Goal: Task Accomplishment & Management: Complete application form

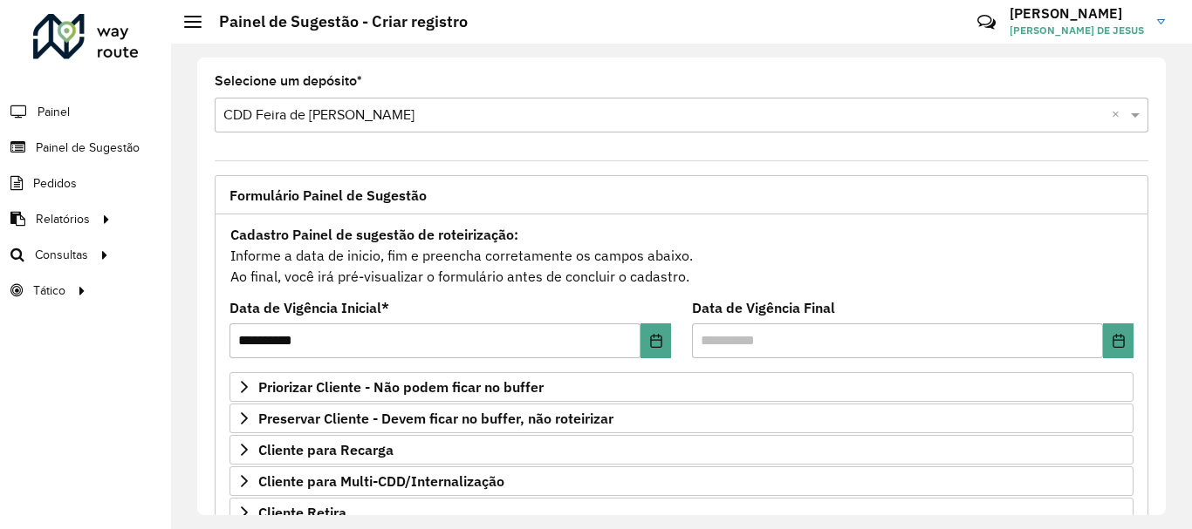
scroll to position [262, 0]
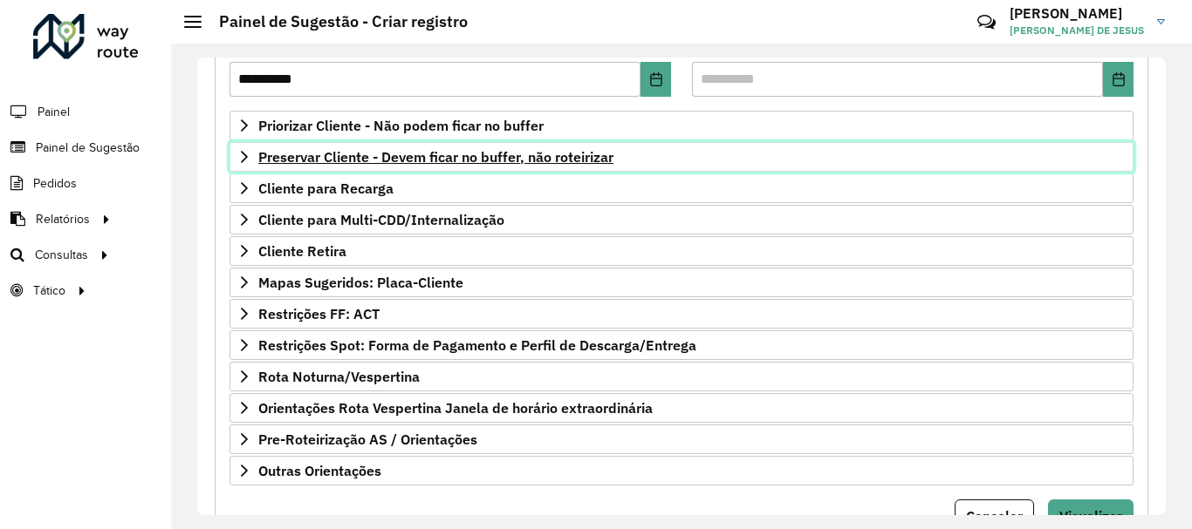
click at [261, 160] on span "Preservar Cliente - Devem ficar no buffer, não roteirizar" at bounding box center [435, 157] width 355 height 14
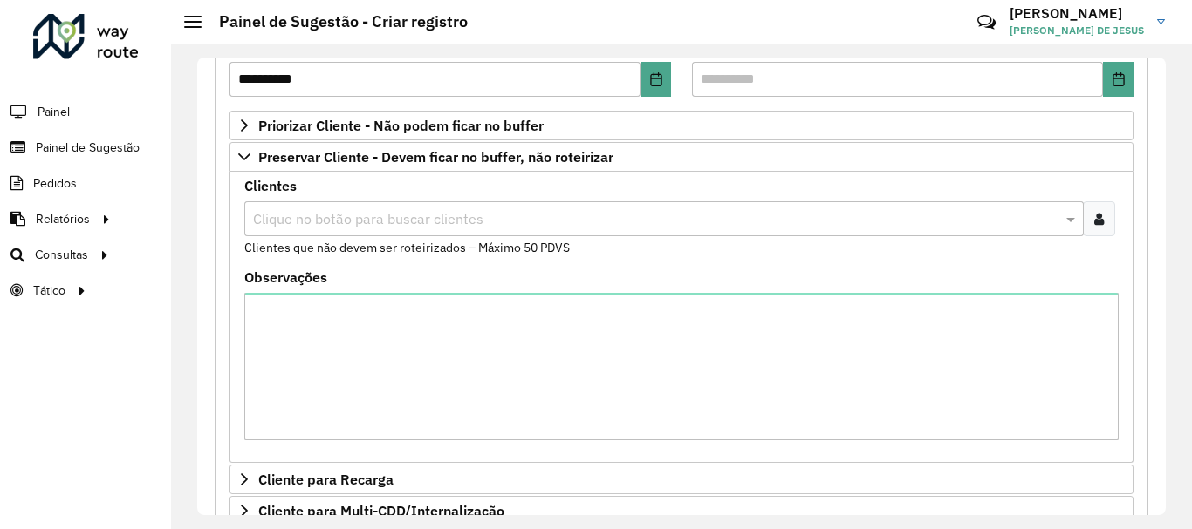
click at [292, 229] on div "Clique no botão para buscar clientes" at bounding box center [663, 218] width 839 height 35
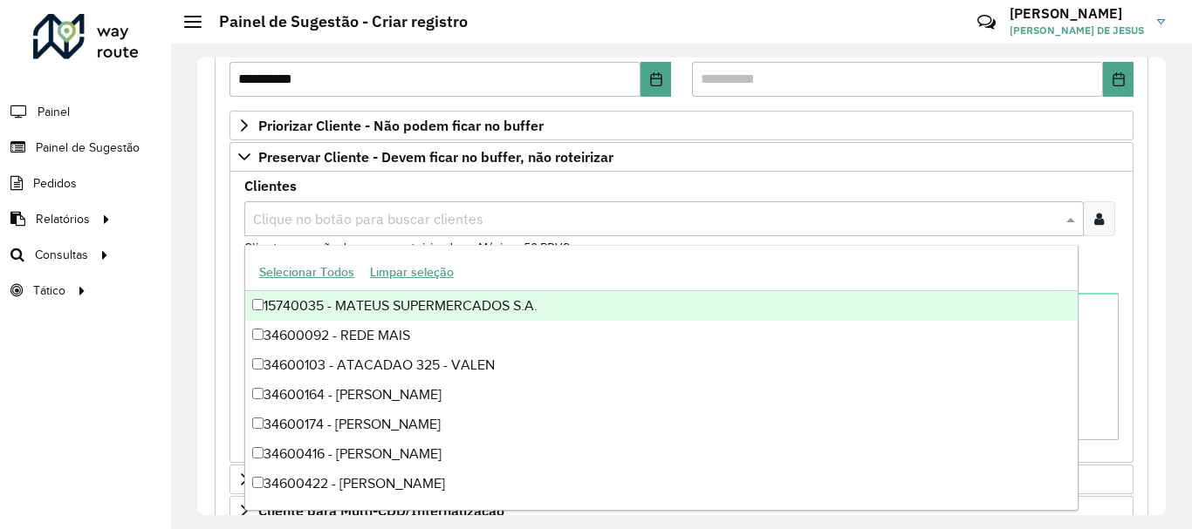
paste input "*****"
type input "*****"
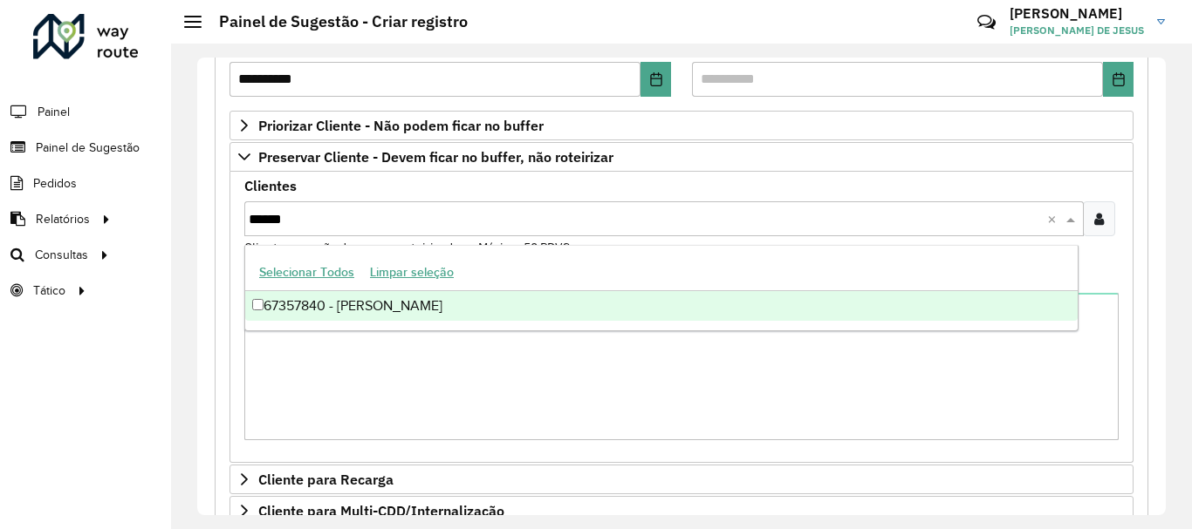
click at [262, 311] on div "67357840 - [PERSON_NAME]" at bounding box center [661, 306] width 832 height 30
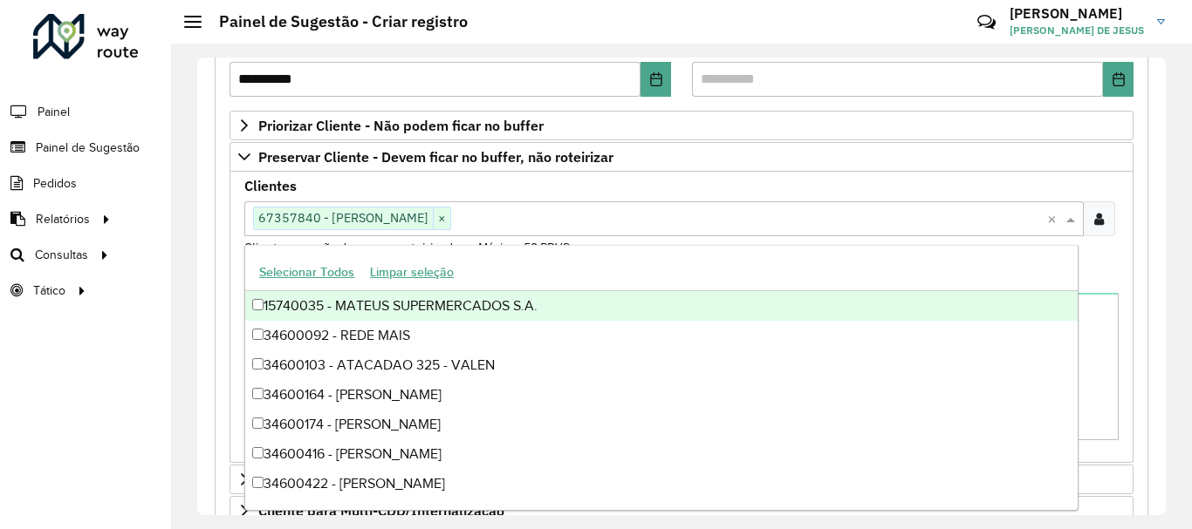
click at [196, 275] on div "**********" at bounding box center [681, 287] width 1021 height 486
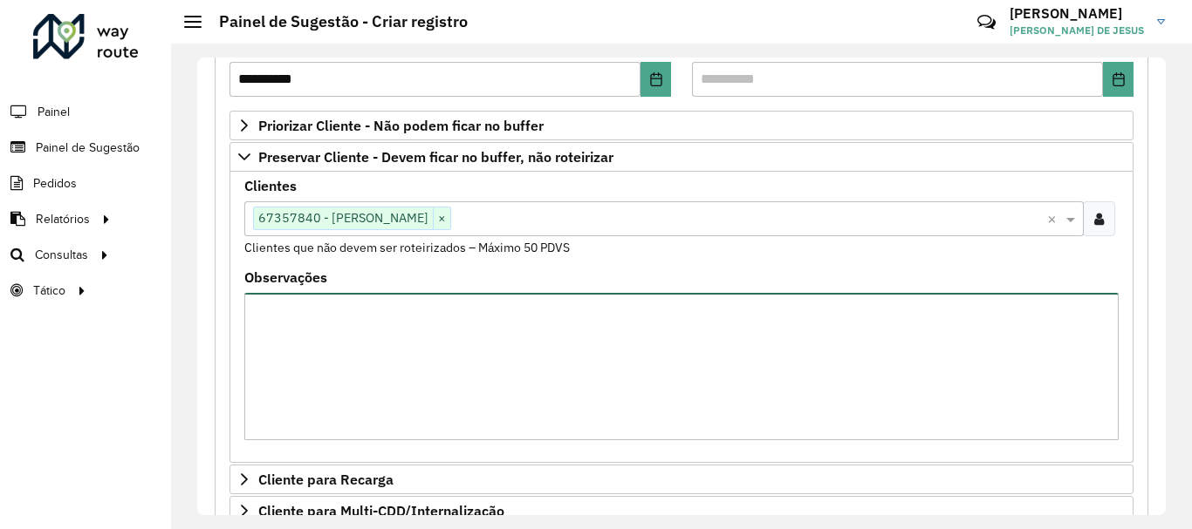
click at [305, 311] on textarea "Observações" at bounding box center [681, 366] width 874 height 147
type textarea "**********"
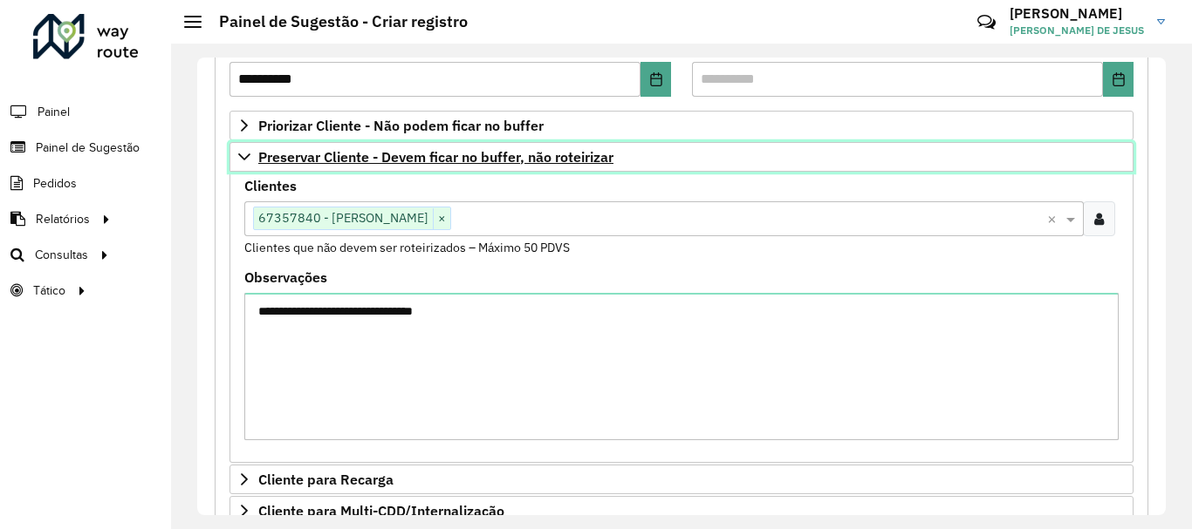
click at [242, 154] on icon at bounding box center [244, 157] width 14 height 14
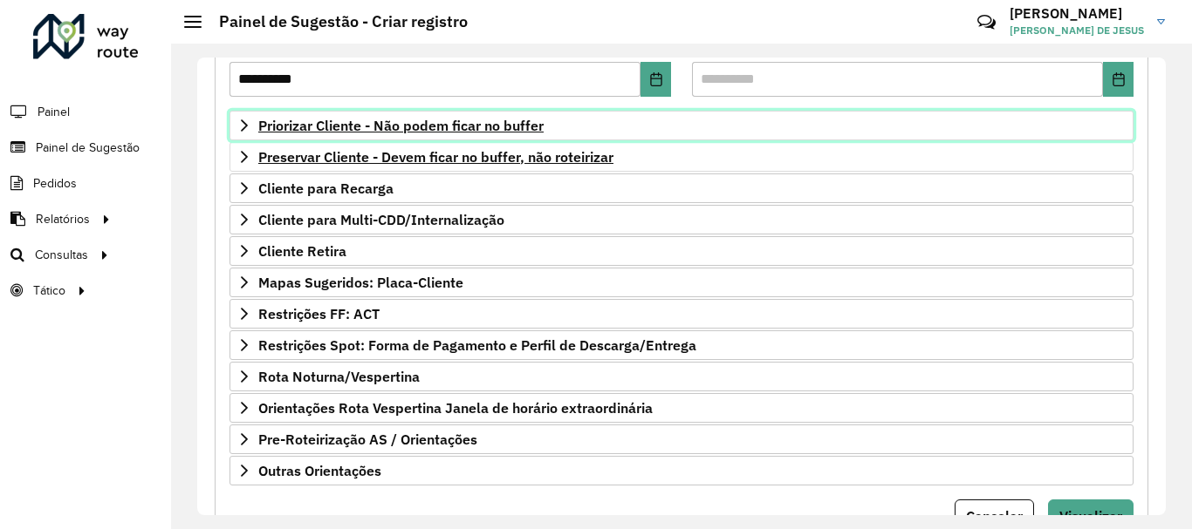
click at [244, 124] on icon at bounding box center [244, 126] width 14 height 14
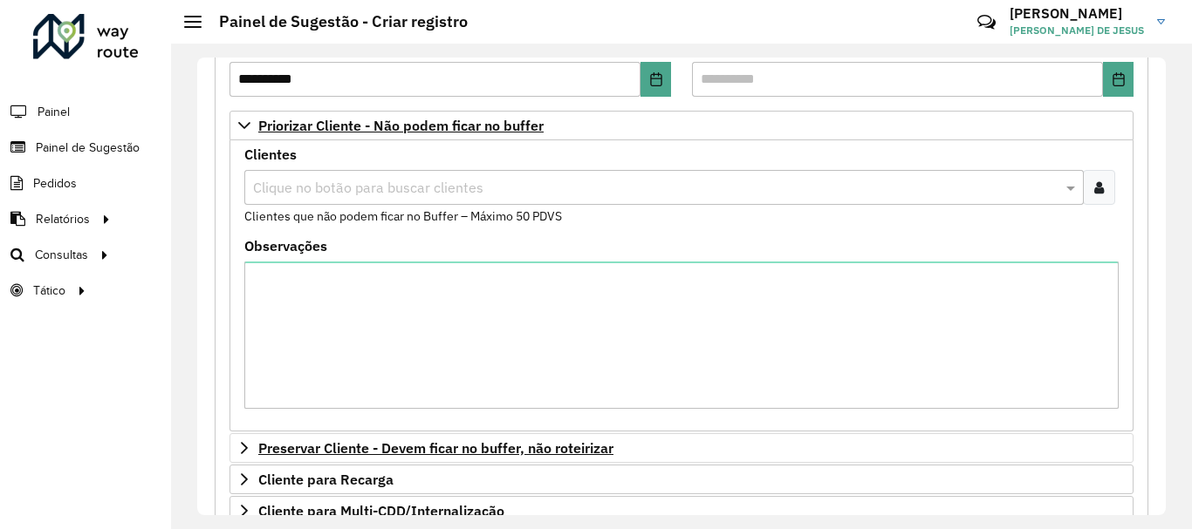
click at [556, 195] on input "text" at bounding box center [655, 188] width 813 height 21
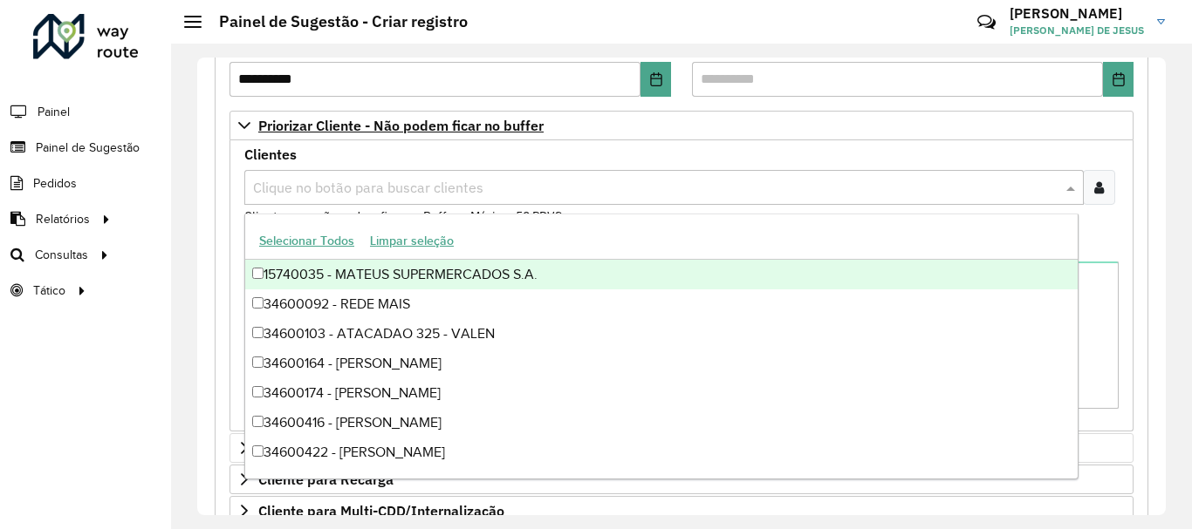
click at [1102, 189] on div at bounding box center [1098, 187] width 32 height 35
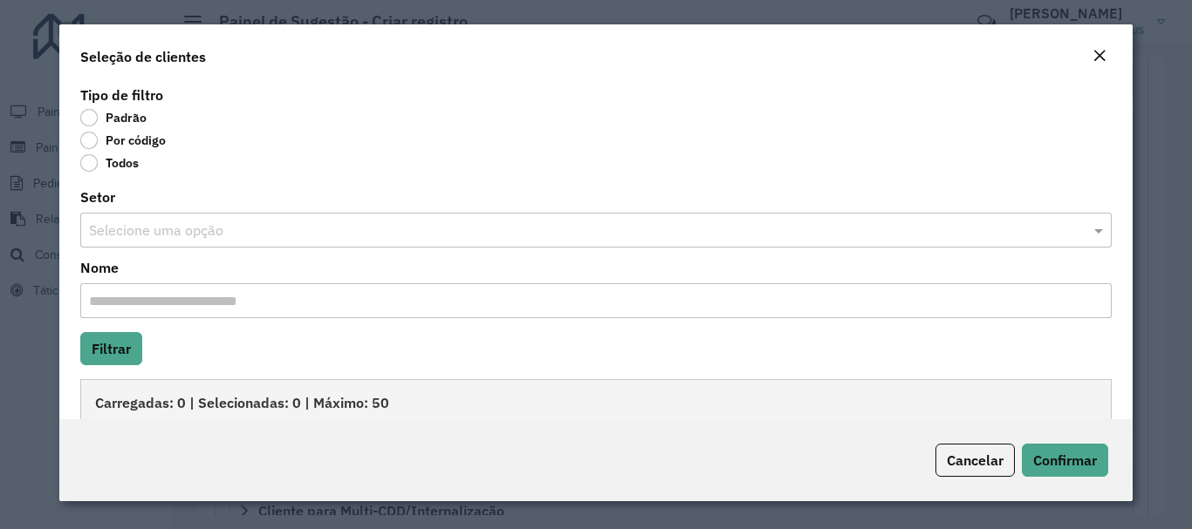
click at [85, 138] on label "Por código" at bounding box center [122, 140] width 85 height 17
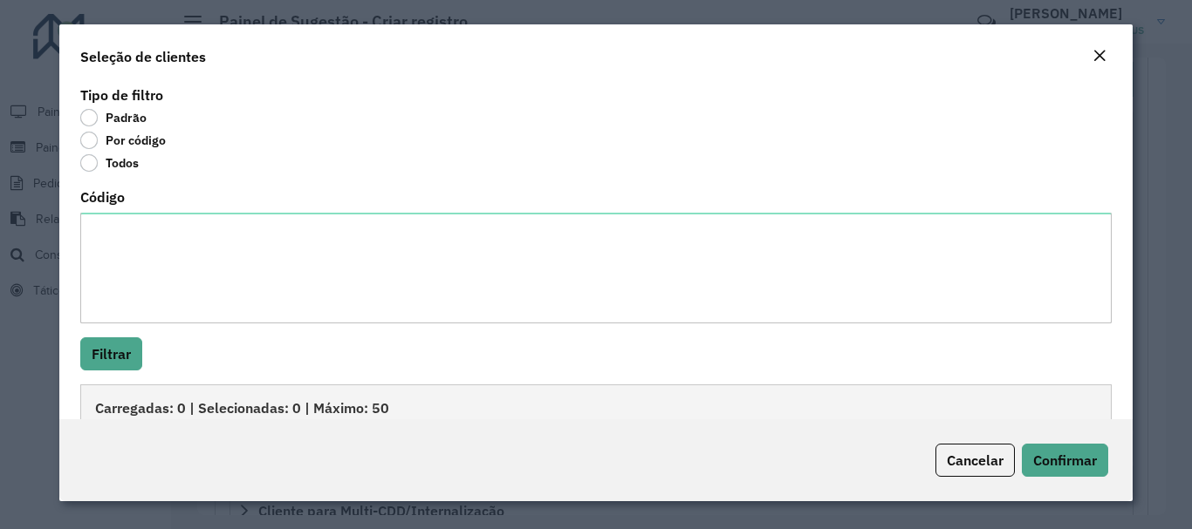
click at [1100, 53] on em "Close" at bounding box center [1099, 56] width 14 height 14
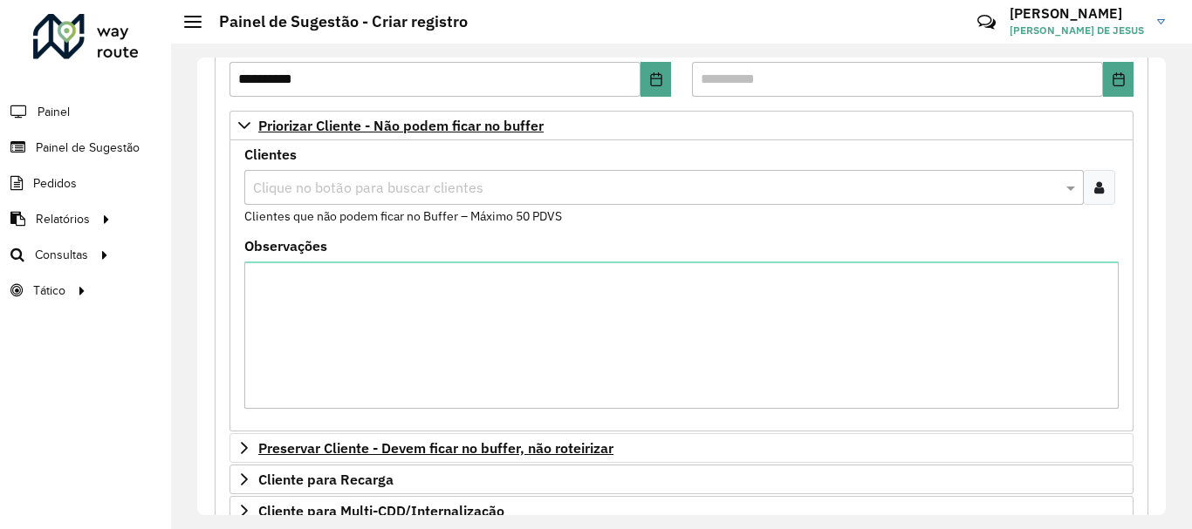
scroll to position [436, 0]
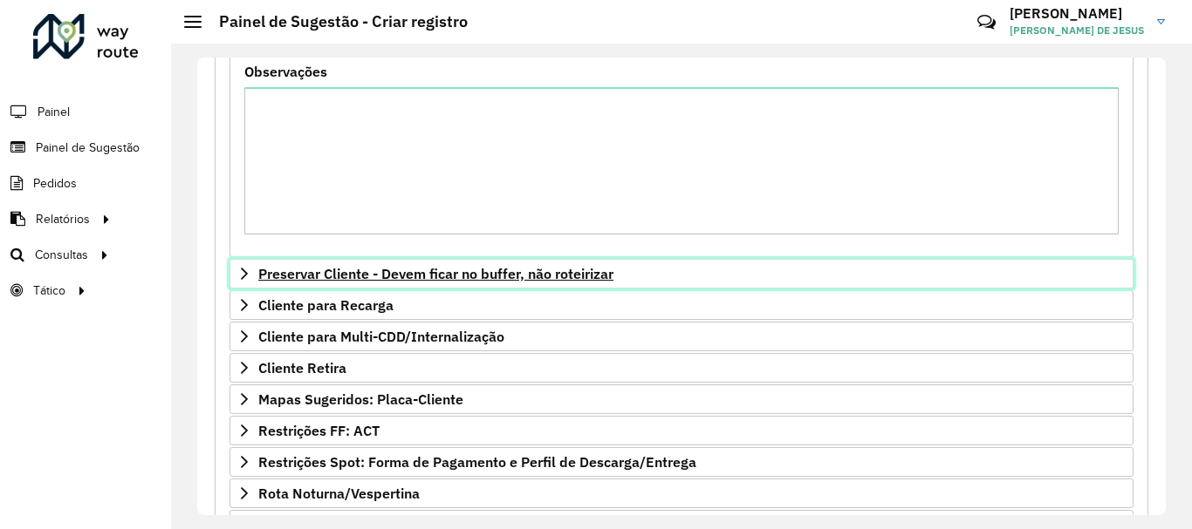
click at [413, 267] on span "Preservar Cliente - Devem ficar no buffer, não roteirizar" at bounding box center [435, 274] width 355 height 14
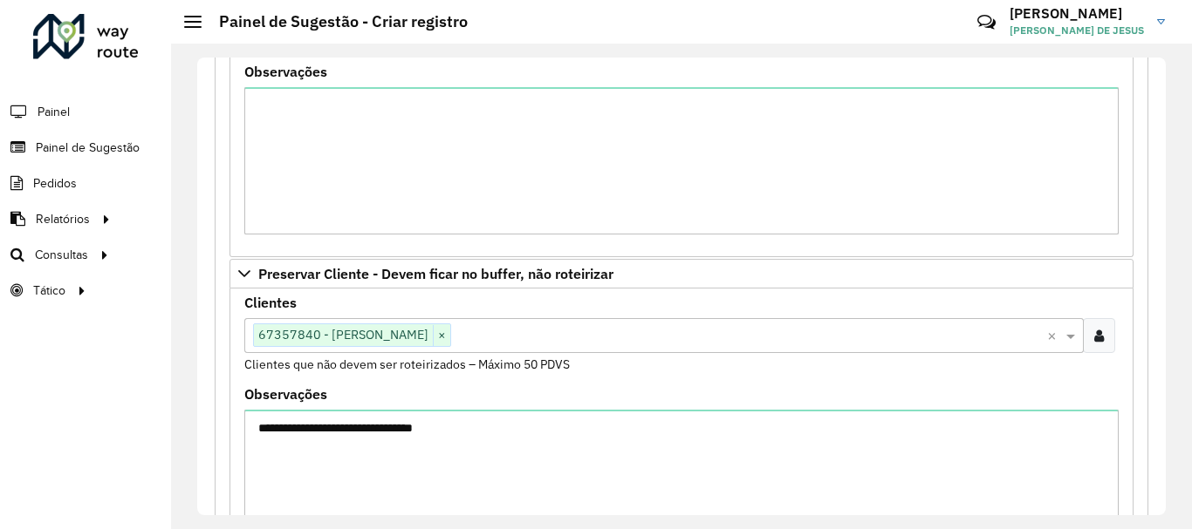
click at [526, 336] on input "text" at bounding box center [749, 336] width 596 height 21
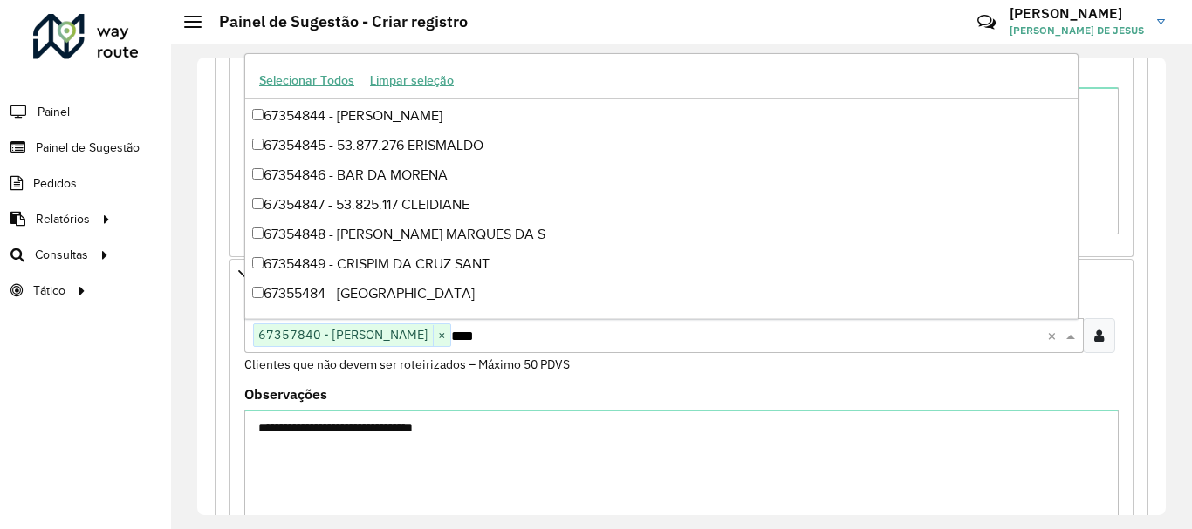
scroll to position [176, 0]
type input "*****"
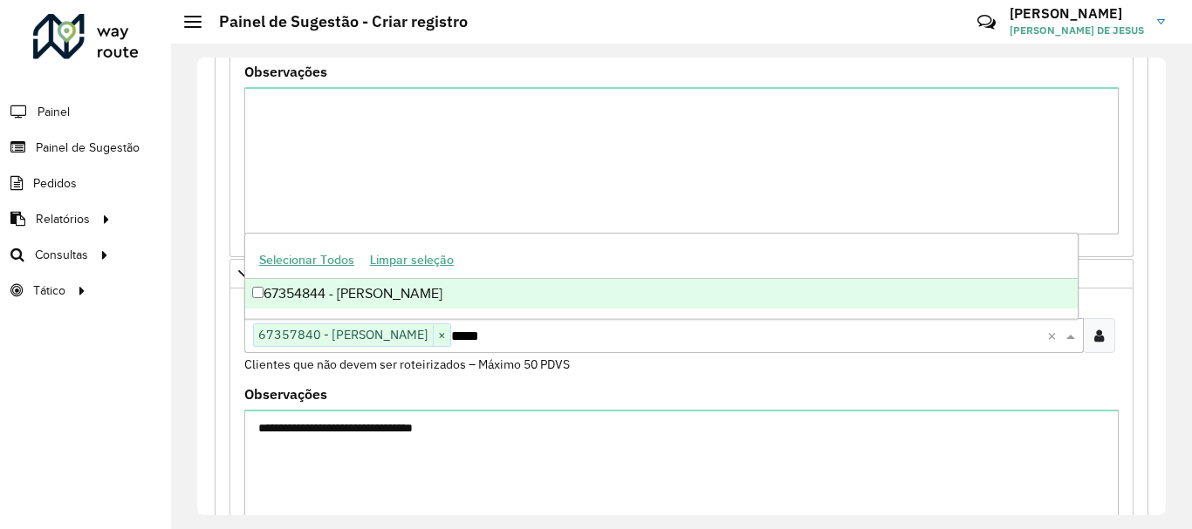
click at [455, 304] on div "67354844 - [PERSON_NAME]" at bounding box center [661, 294] width 832 height 30
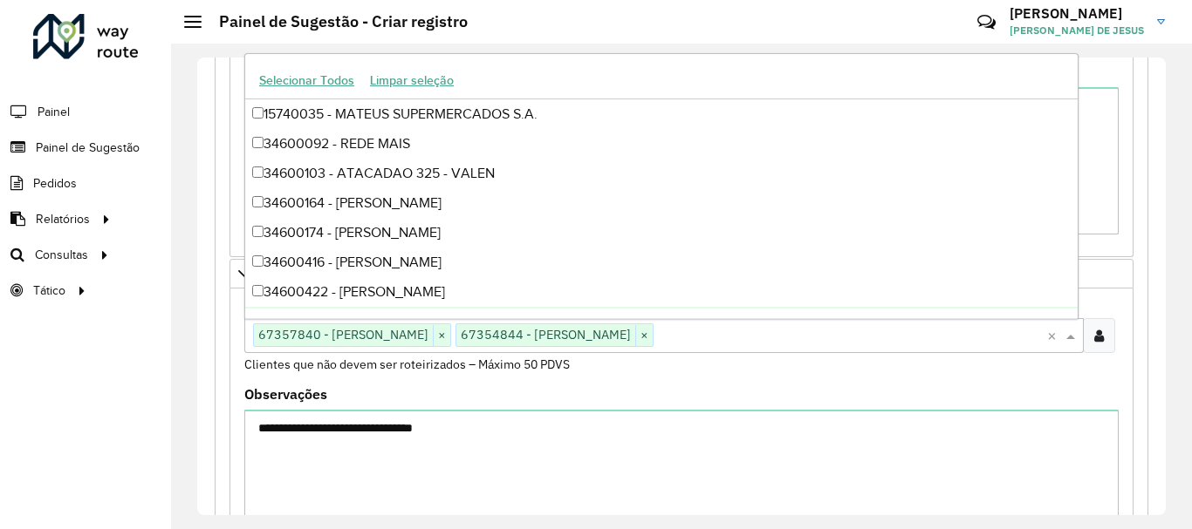
click at [579, 379] on formly-field "Clientes Clique no botão para buscar clientes 67357840 - [PERSON_NAME] × 673548…" at bounding box center [681, 343] width 895 height 92
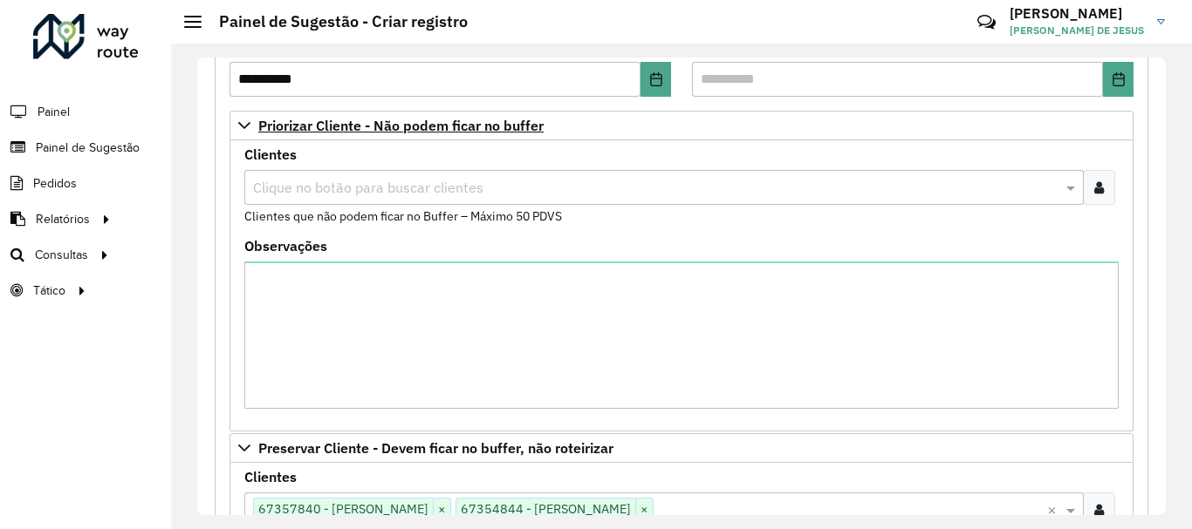
scroll to position [349, 0]
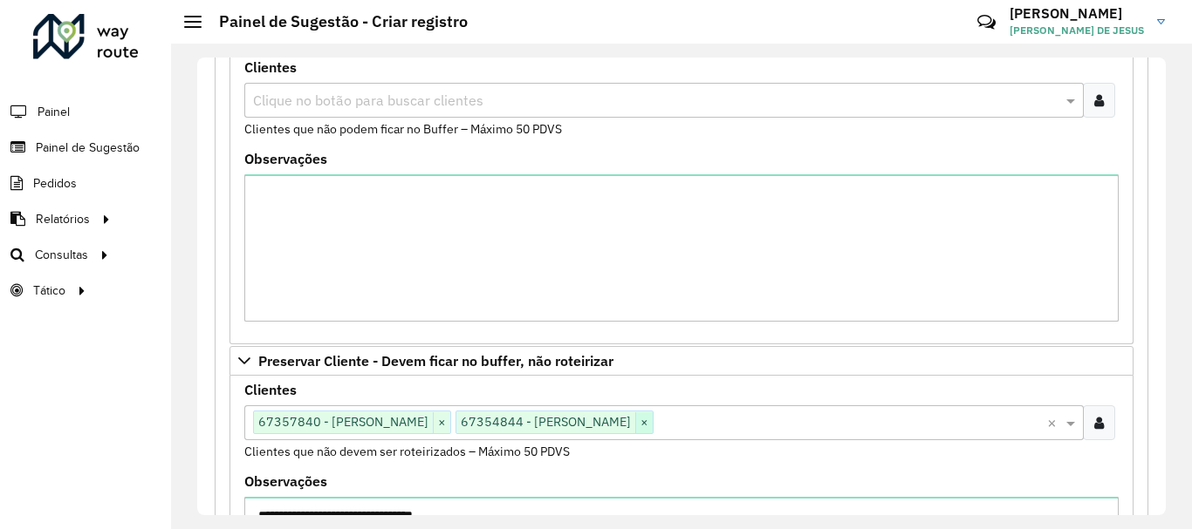
click at [652, 415] on span "×" at bounding box center [643, 423] width 17 height 21
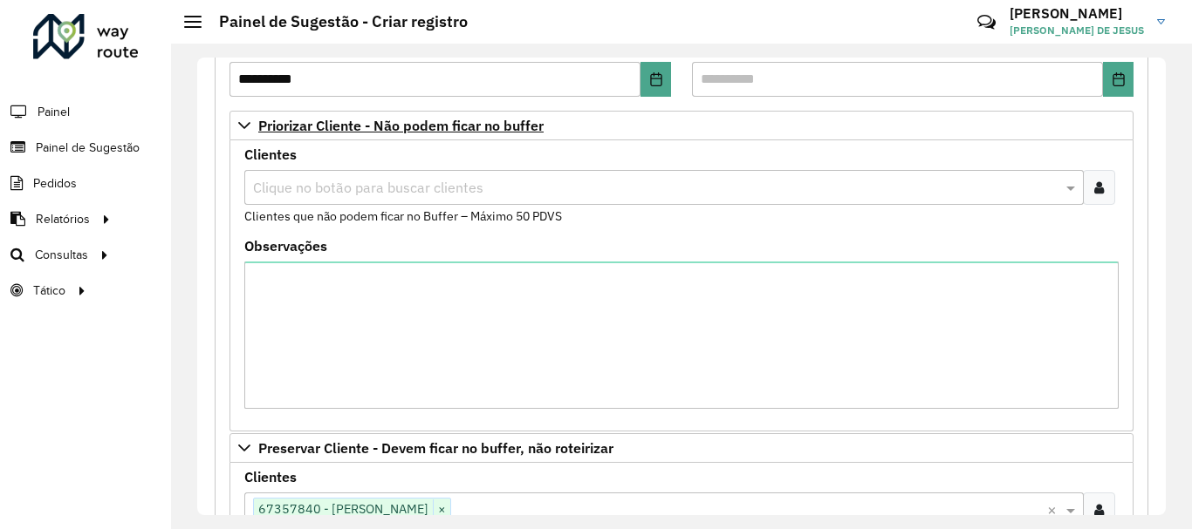
click at [1094, 190] on icon at bounding box center [1099, 188] width 10 height 14
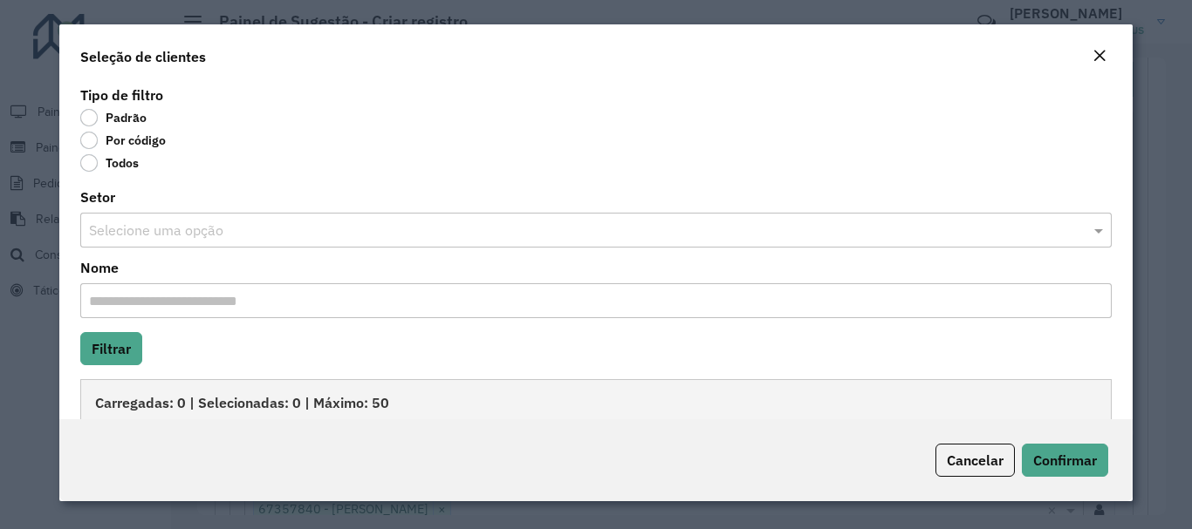
click at [89, 137] on label "Por código" at bounding box center [122, 140] width 85 height 17
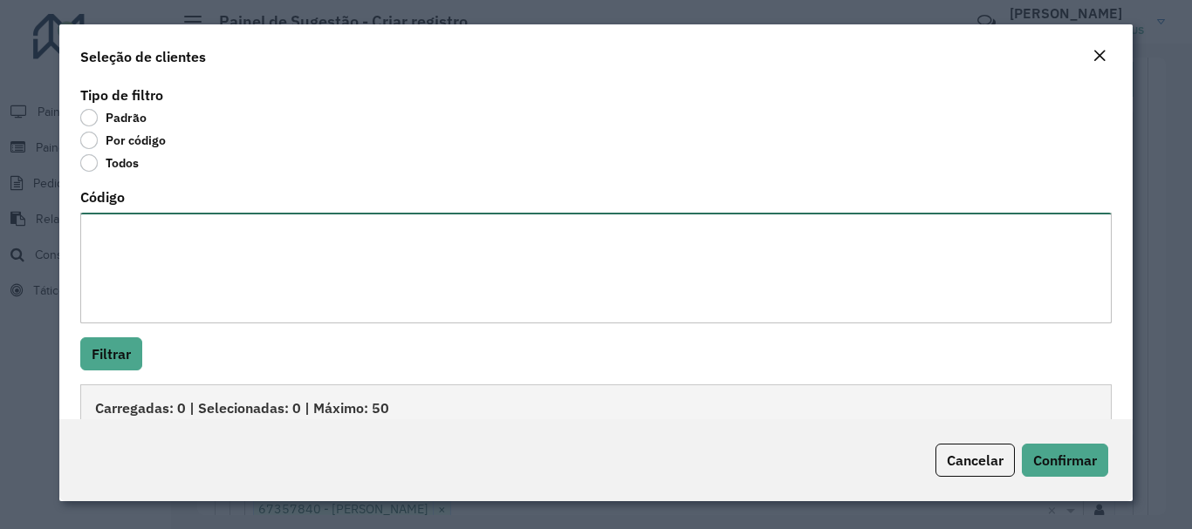
click at [133, 243] on textarea "Código" at bounding box center [595, 268] width 1030 height 111
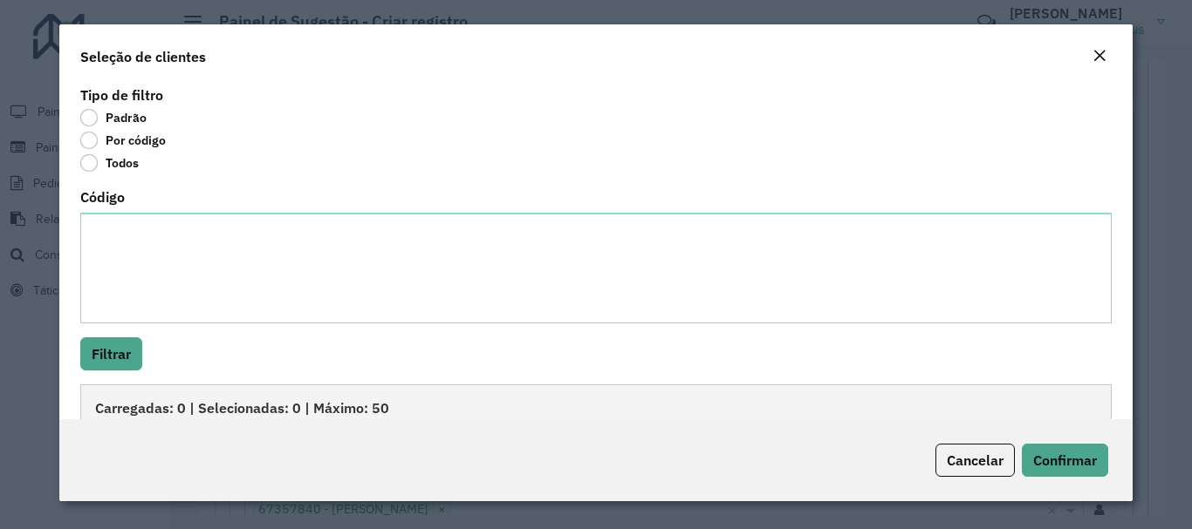
click at [1099, 53] on em "Close" at bounding box center [1099, 56] width 14 height 14
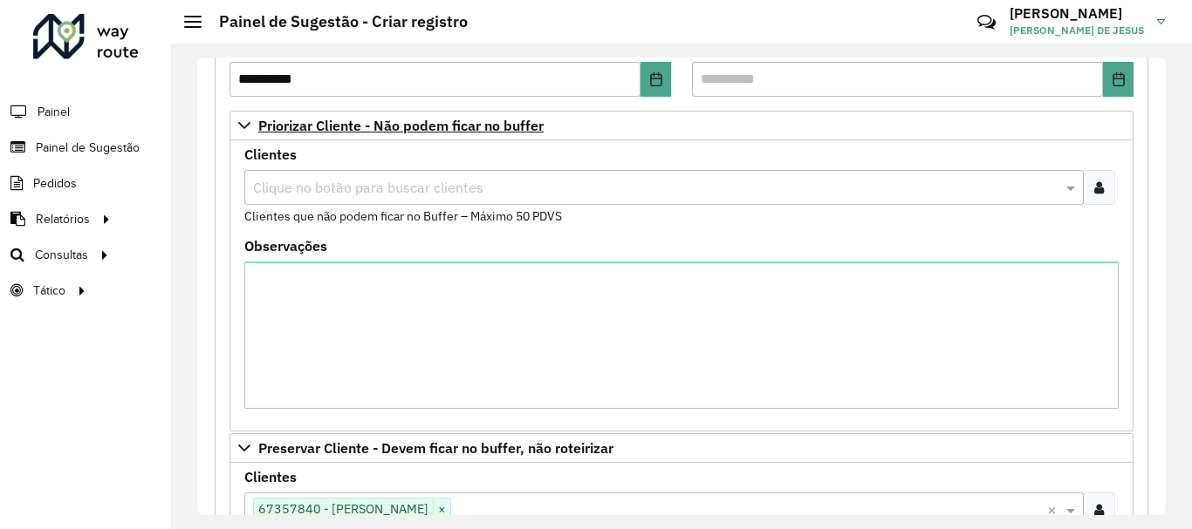
scroll to position [436, 0]
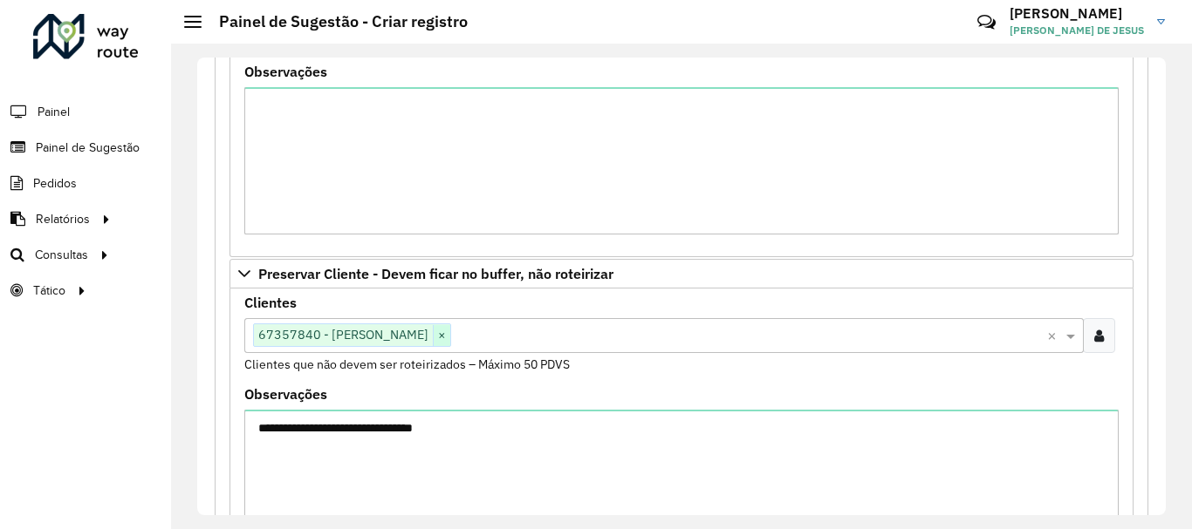
click at [450, 337] on span "×" at bounding box center [441, 335] width 17 height 21
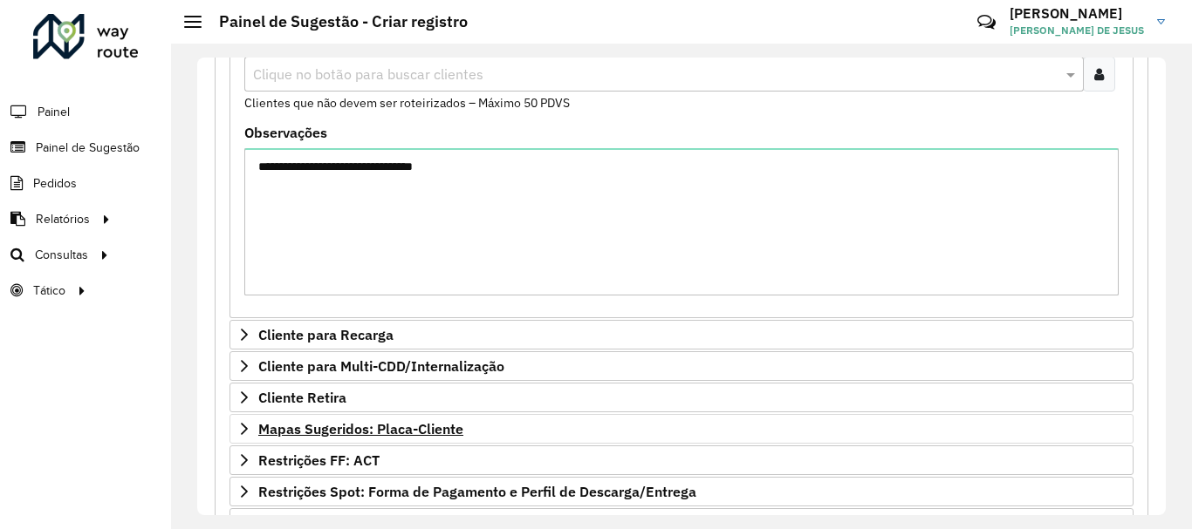
scroll to position [785, 0]
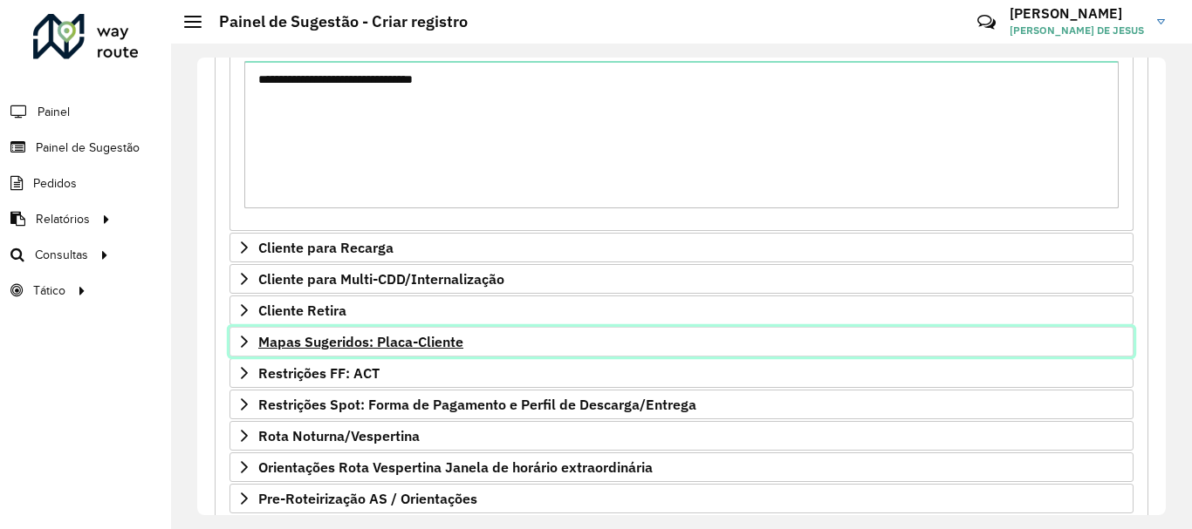
click at [297, 341] on span "Mapas Sugeridos: Placa-Cliente" at bounding box center [360, 342] width 205 height 14
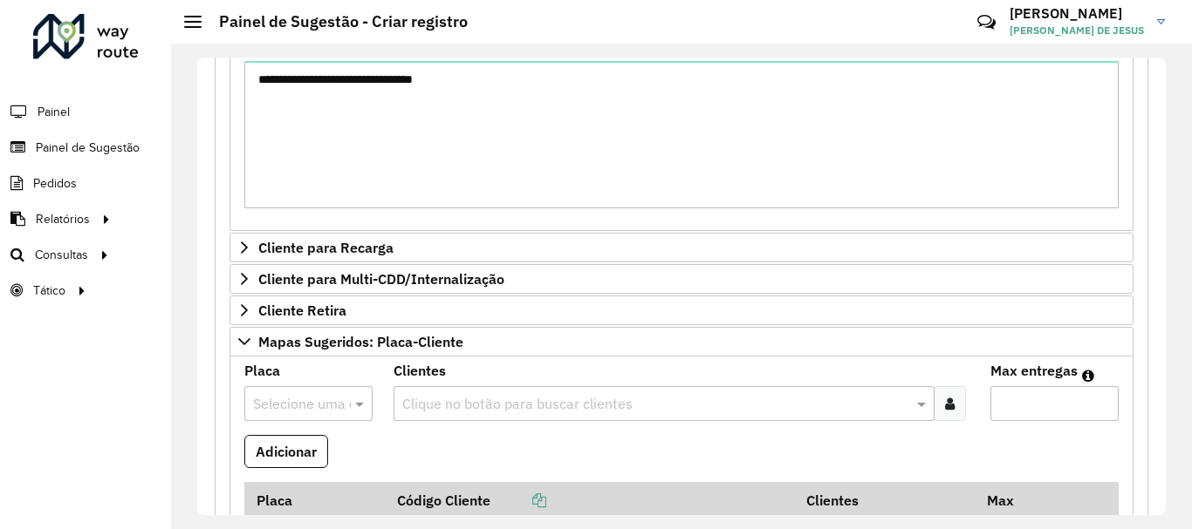
click at [287, 406] on input "text" at bounding box center [291, 404] width 76 height 21
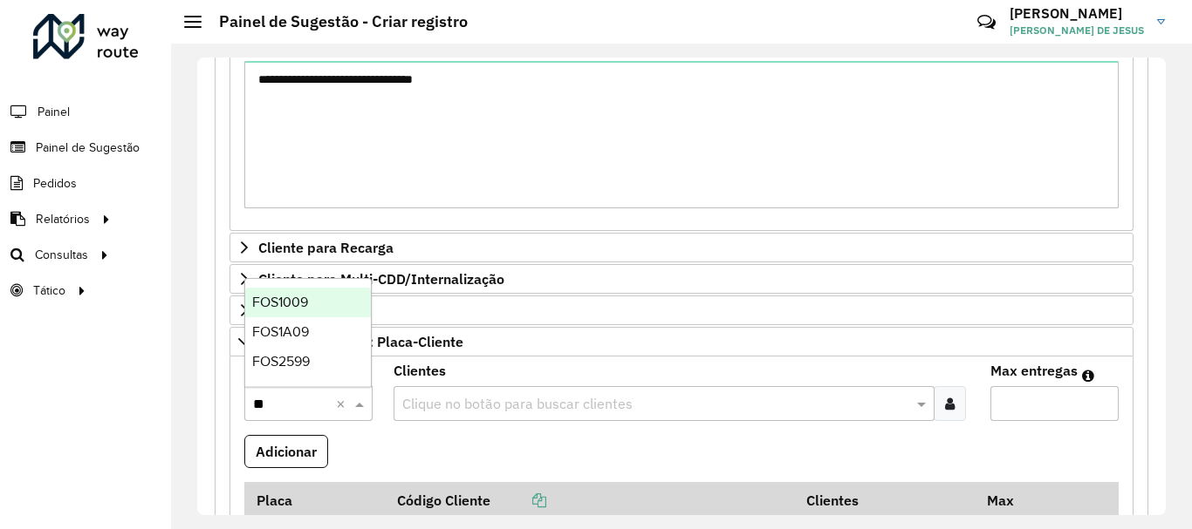
type input "***"
click at [301, 340] on div "FOS1A09" at bounding box center [308, 333] width 126 height 30
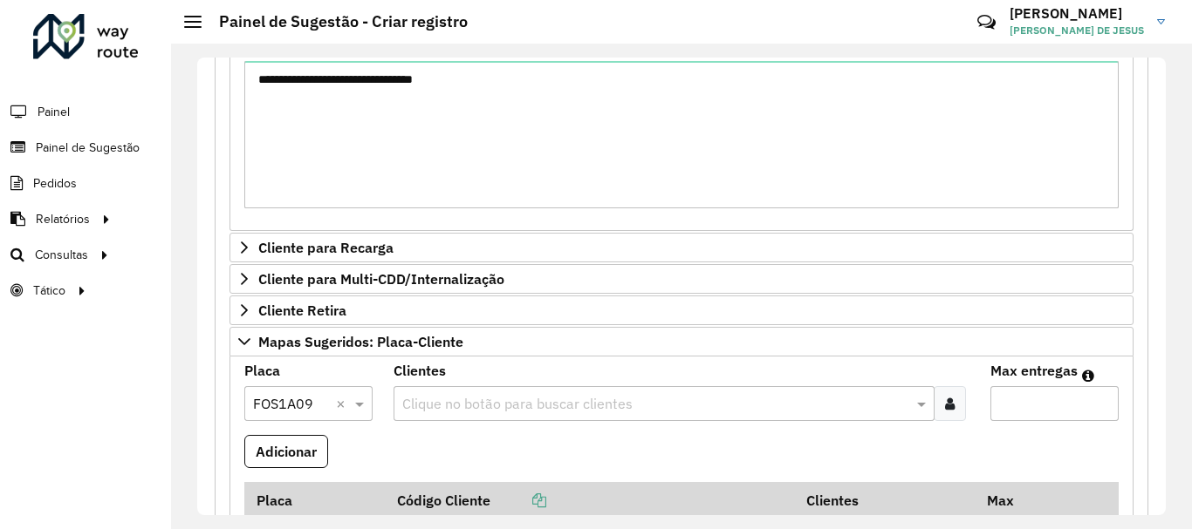
click at [440, 405] on input "text" at bounding box center [655, 404] width 515 height 21
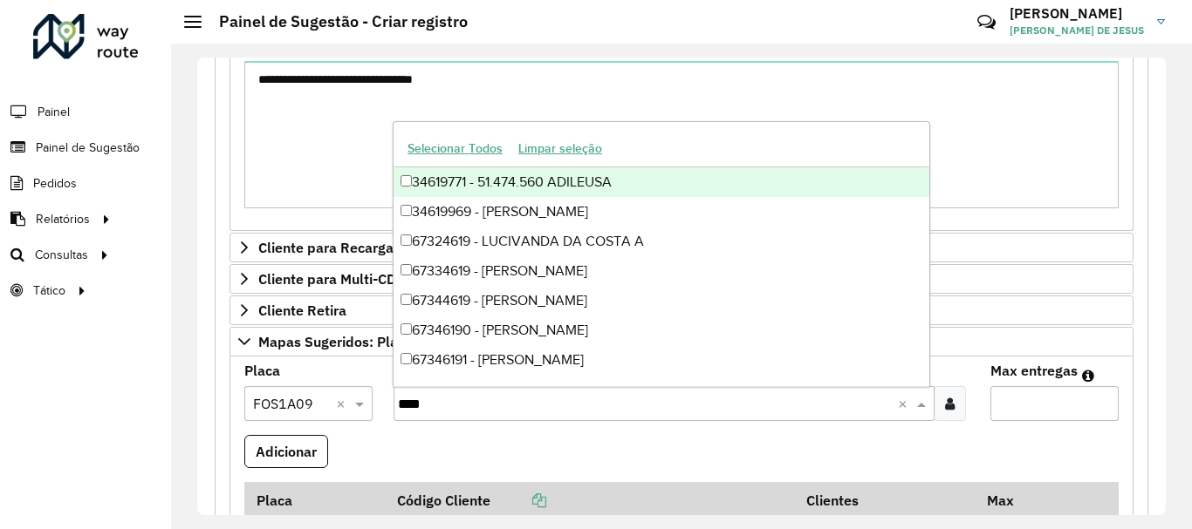
type input "*****"
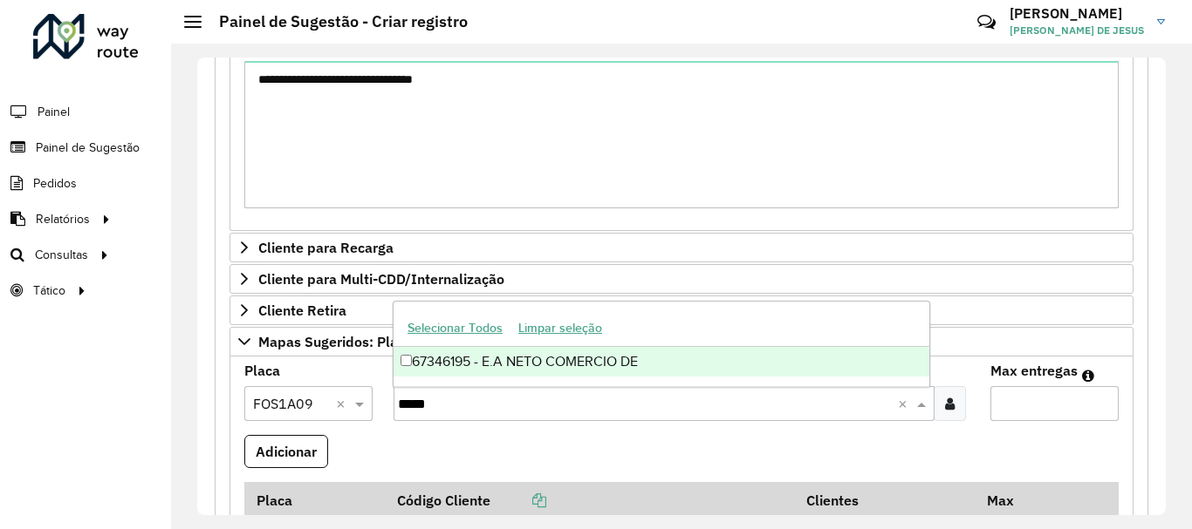
click at [480, 362] on div "67346195 - E.A NETO COMERCIO DE" at bounding box center [661, 362] width 536 height 30
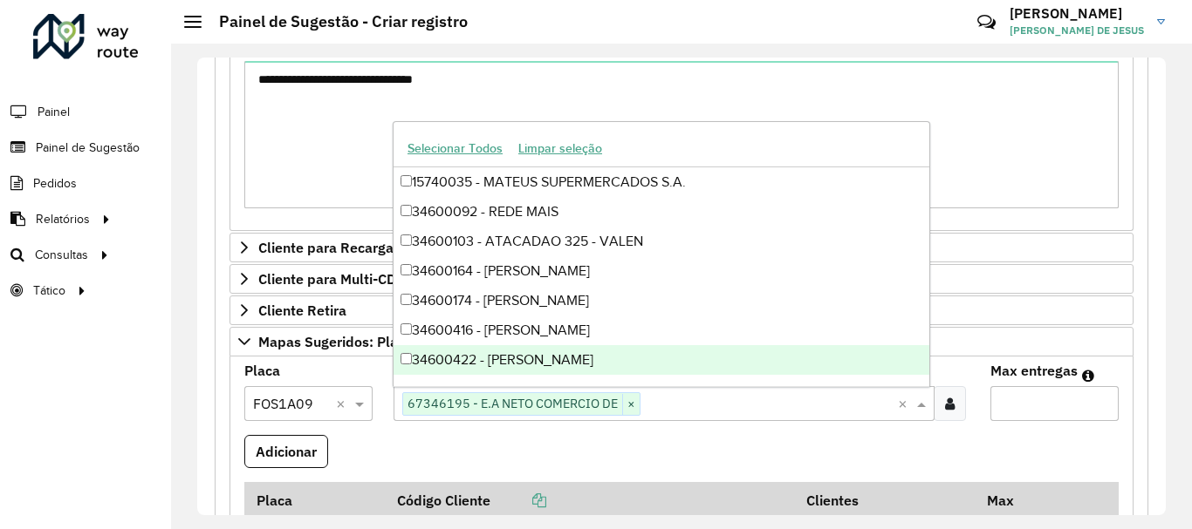
click at [1038, 402] on input "Max entregas" at bounding box center [1054, 403] width 128 height 35
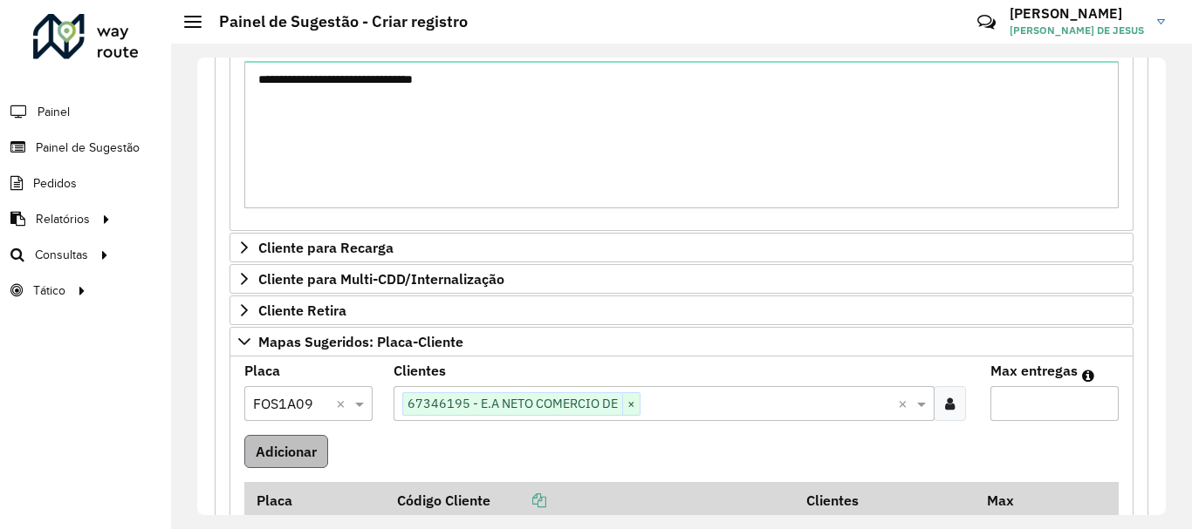
type input "*"
click at [285, 440] on button "Adicionar" at bounding box center [286, 451] width 84 height 33
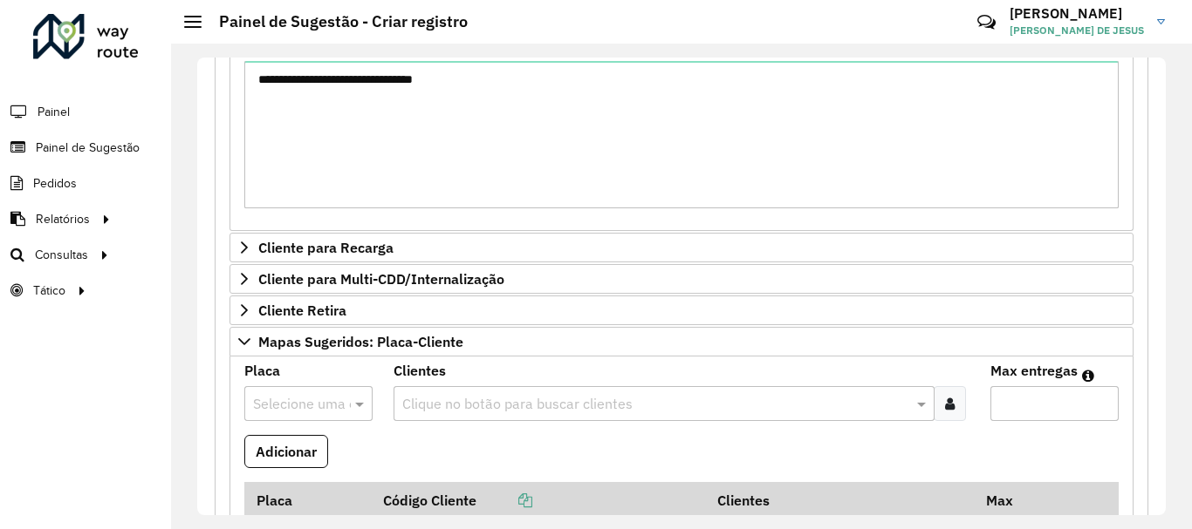
scroll to position [611, 0]
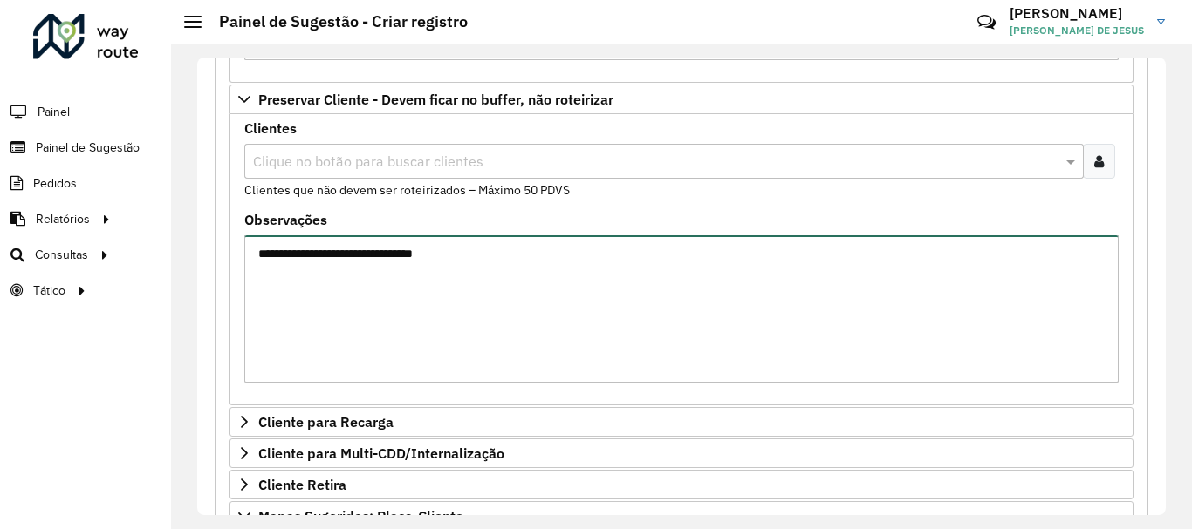
click at [516, 261] on textarea "**********" at bounding box center [681, 309] width 874 height 147
type textarea "*"
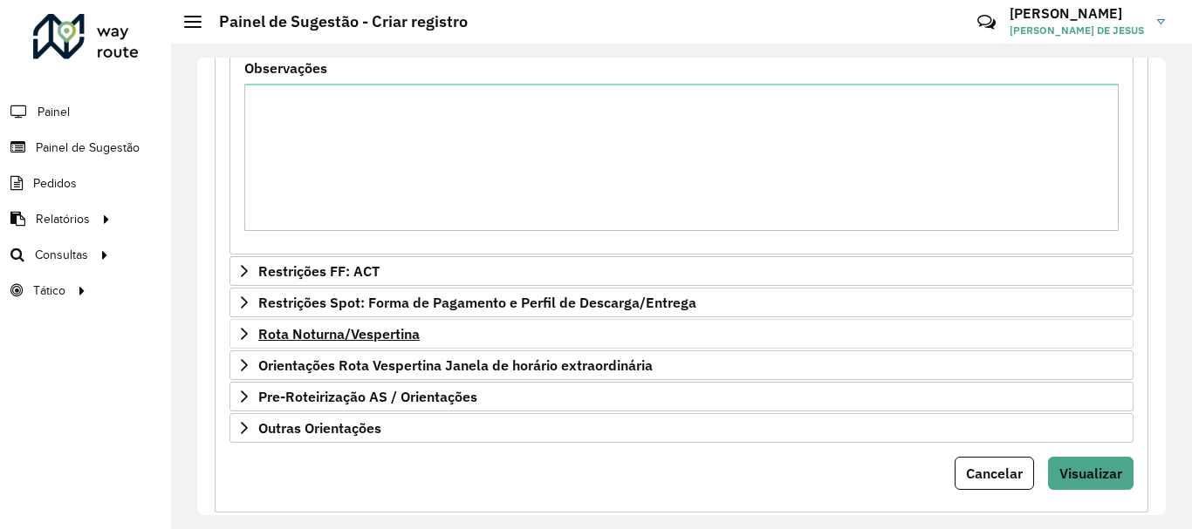
scroll to position [1344, 0]
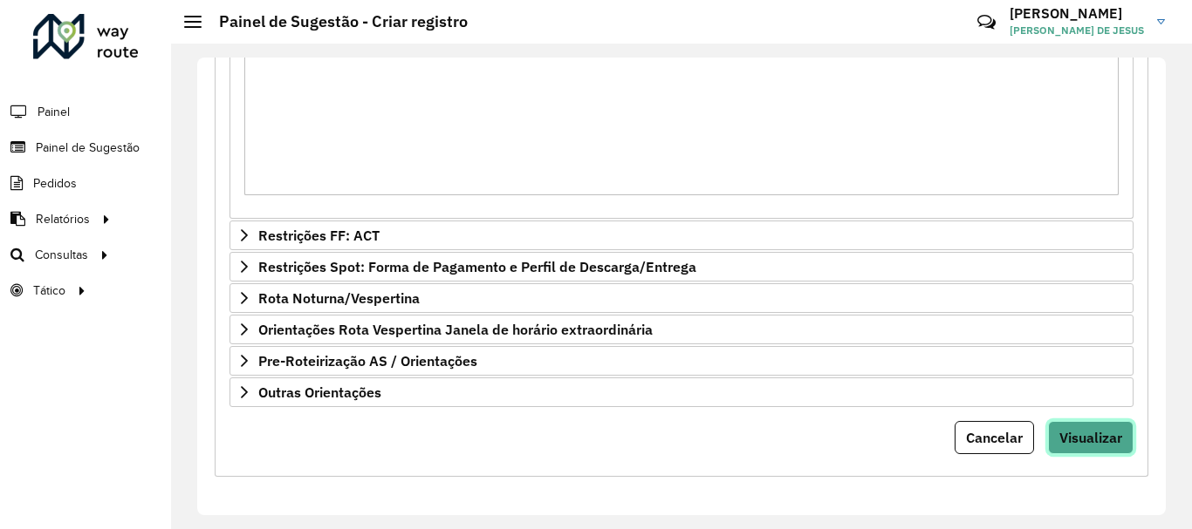
click at [1075, 436] on span "Visualizar" at bounding box center [1090, 437] width 63 height 17
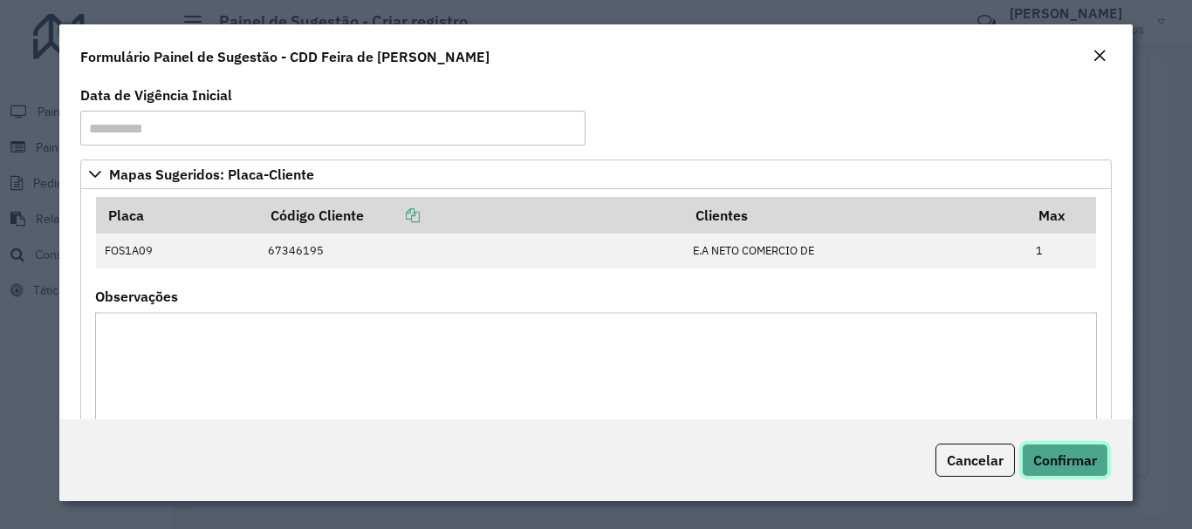
click at [1091, 470] on button "Confirmar" at bounding box center [1064, 460] width 86 height 33
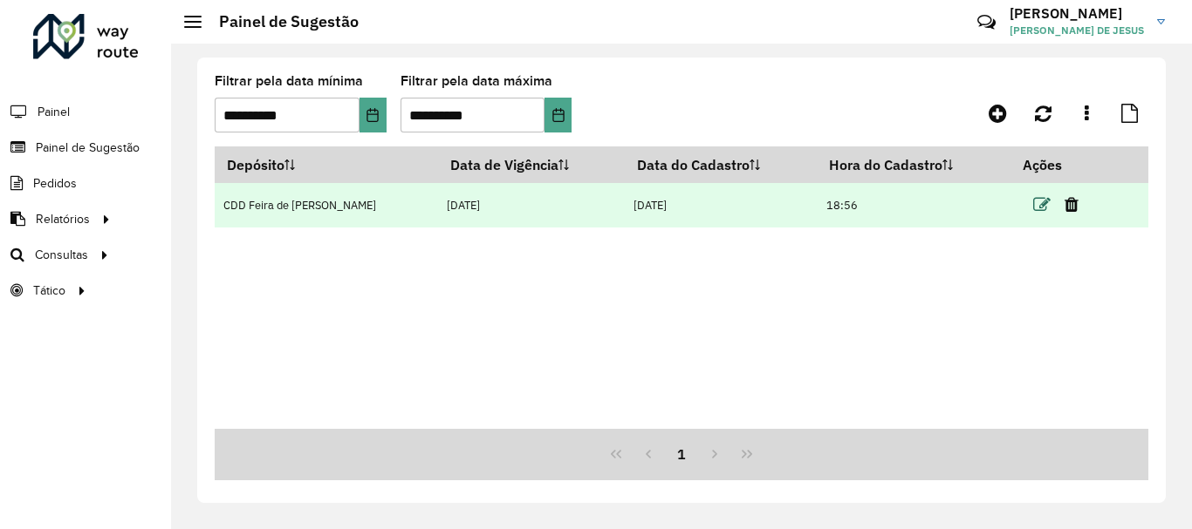
click at [1033, 210] on icon at bounding box center [1041, 204] width 17 height 17
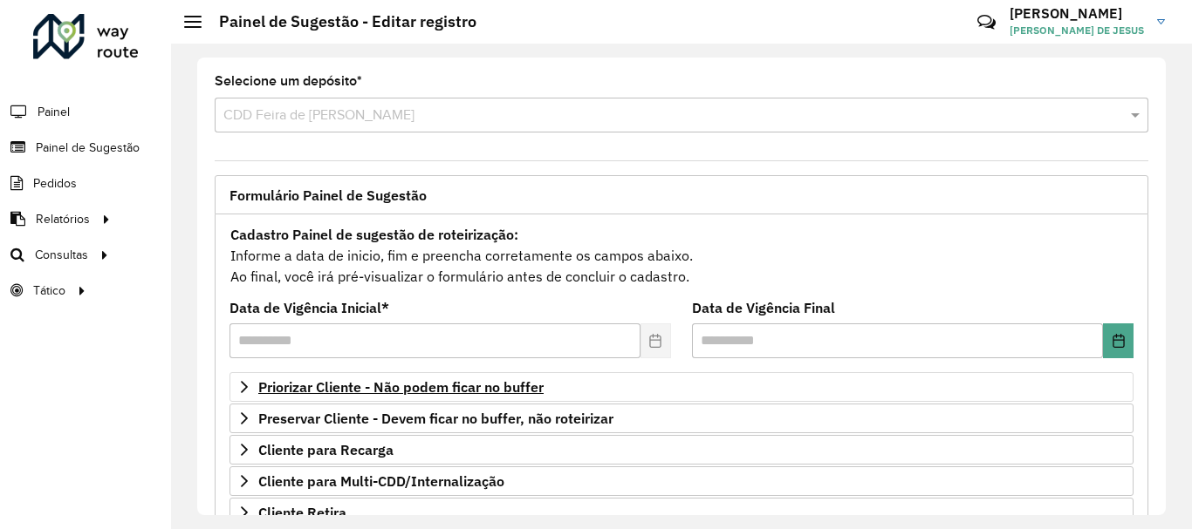
scroll to position [174, 0]
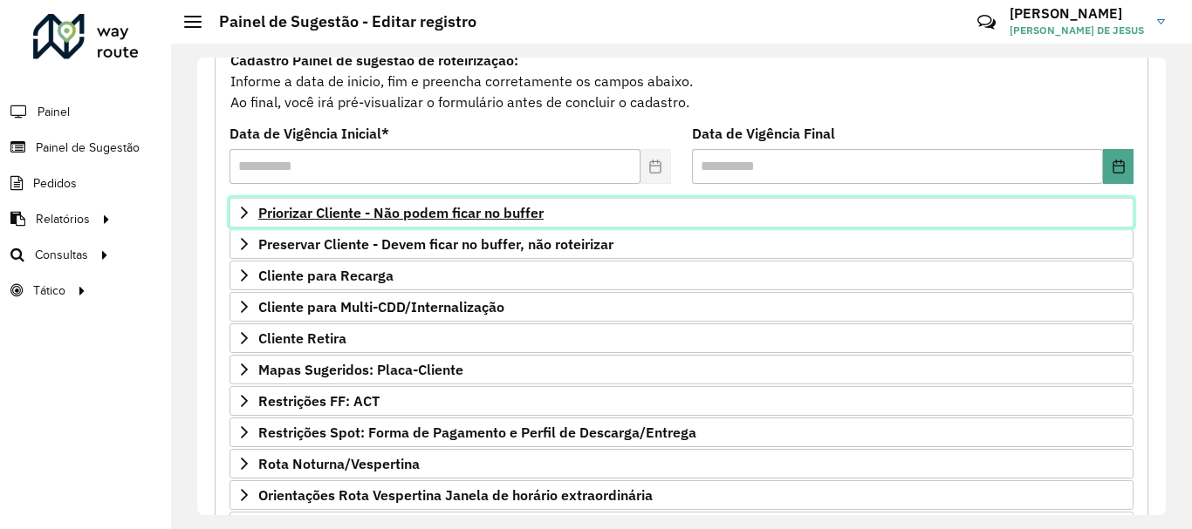
click at [365, 211] on span "Priorizar Cliente - Não podem ficar no buffer" at bounding box center [400, 213] width 285 height 14
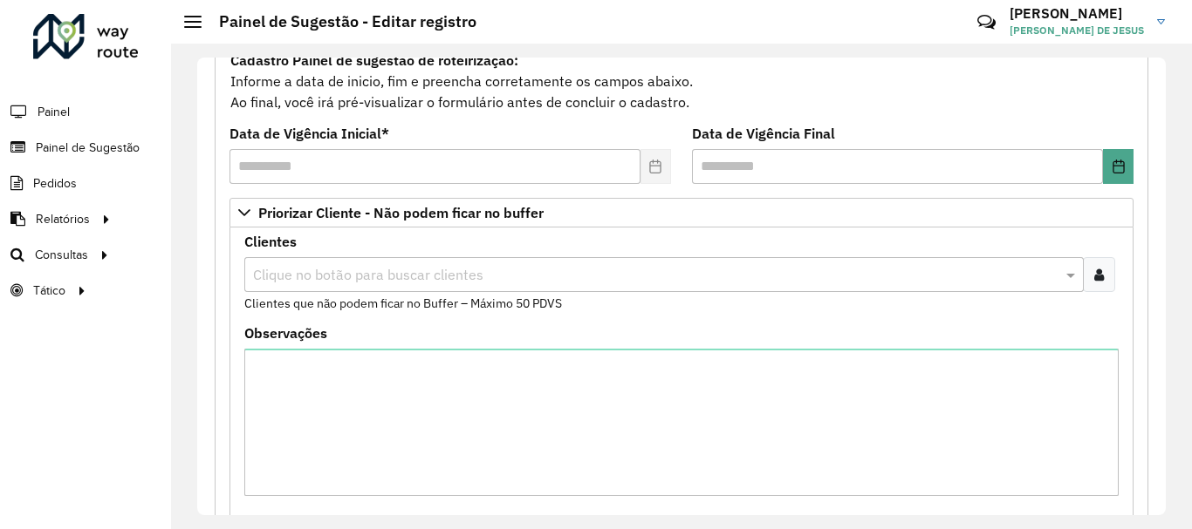
click at [1088, 279] on div at bounding box center [1098, 274] width 32 height 35
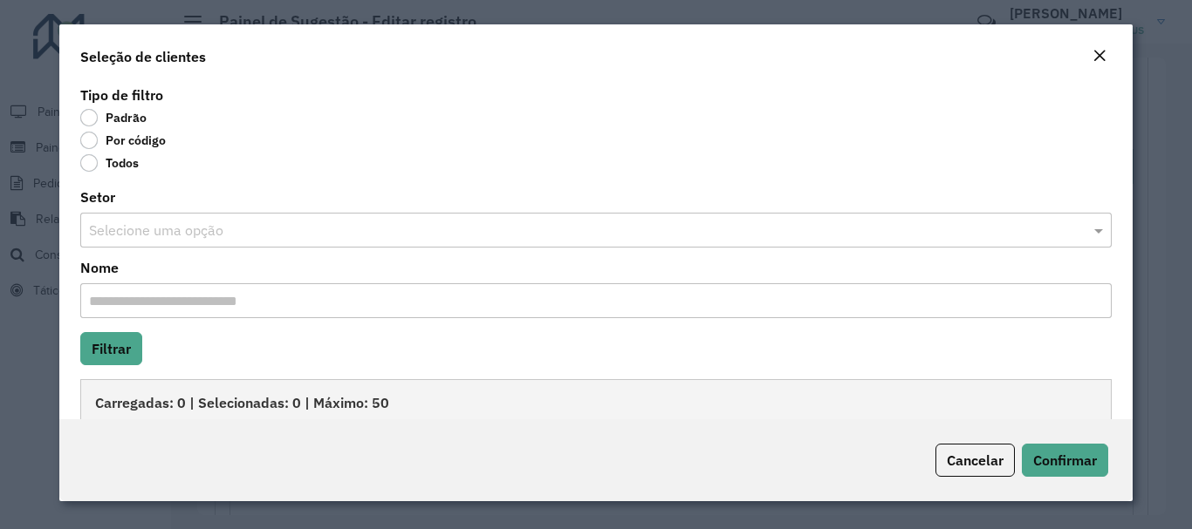
click at [88, 140] on label "Por código" at bounding box center [122, 140] width 85 height 17
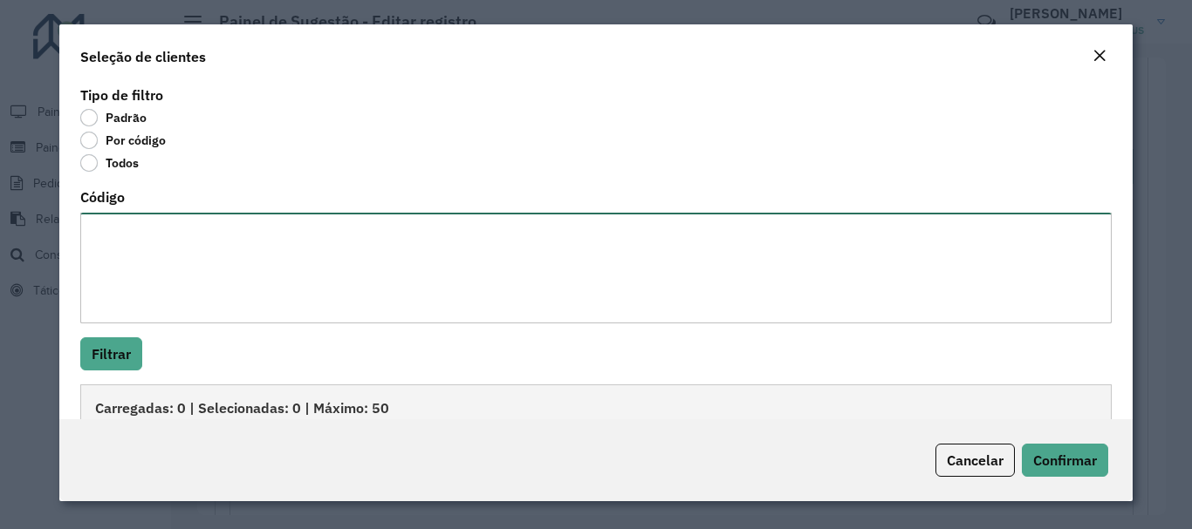
click at [146, 260] on textarea "Código" at bounding box center [595, 268] width 1030 height 111
paste textarea "******** ******** ******** ******** ******** ******** ******** ******** *******…"
type textarea "******** ******** ******** ******** ******** ******** ******** ******** *******…"
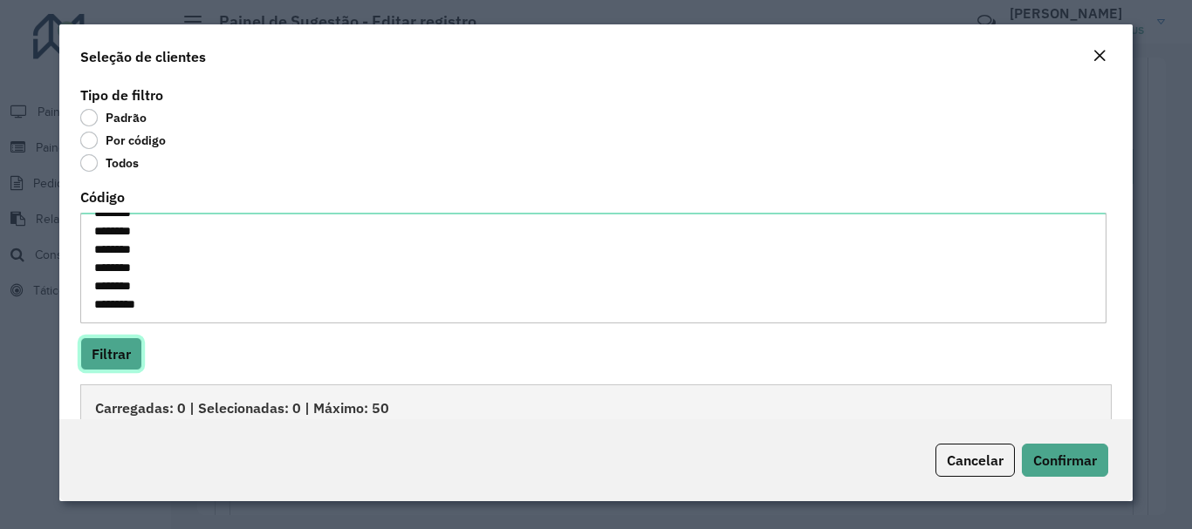
click at [120, 359] on button "Filtrar" at bounding box center [111, 354] width 62 height 33
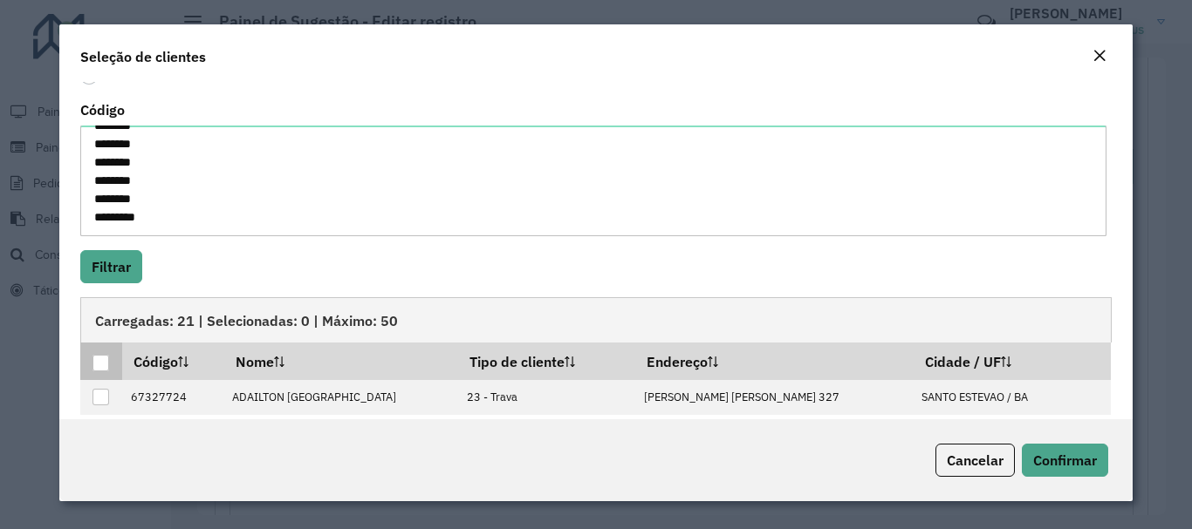
click at [103, 363] on div at bounding box center [100, 363] width 17 height 17
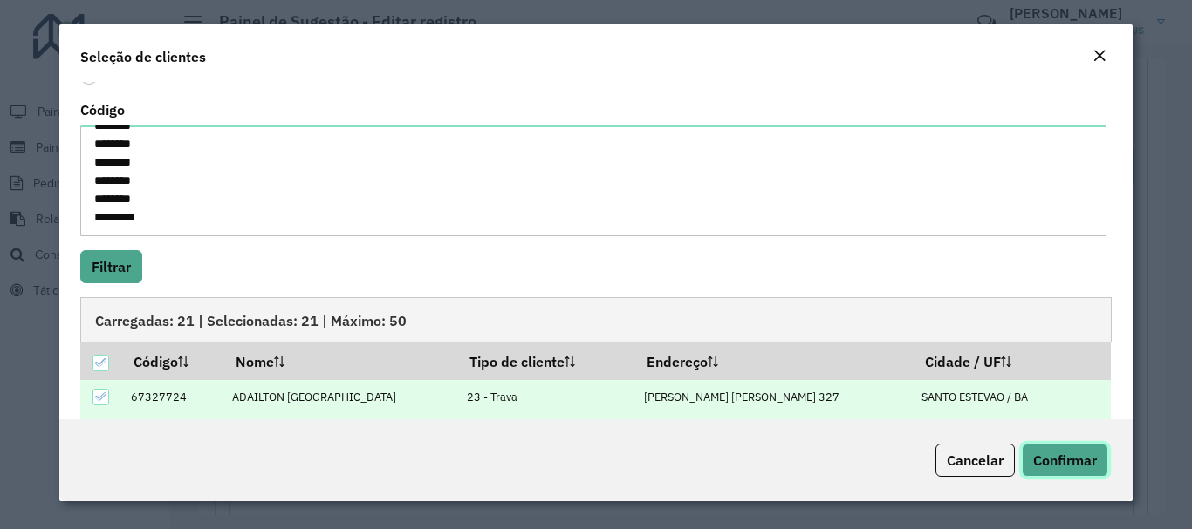
click at [1069, 454] on span "Confirmar" at bounding box center [1065, 460] width 64 height 17
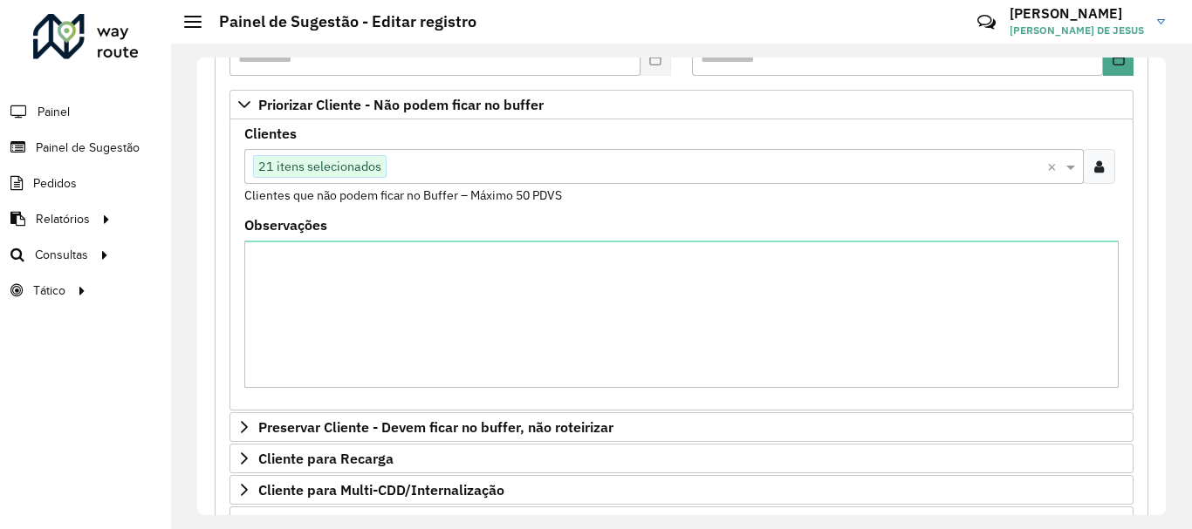
scroll to position [632, 0]
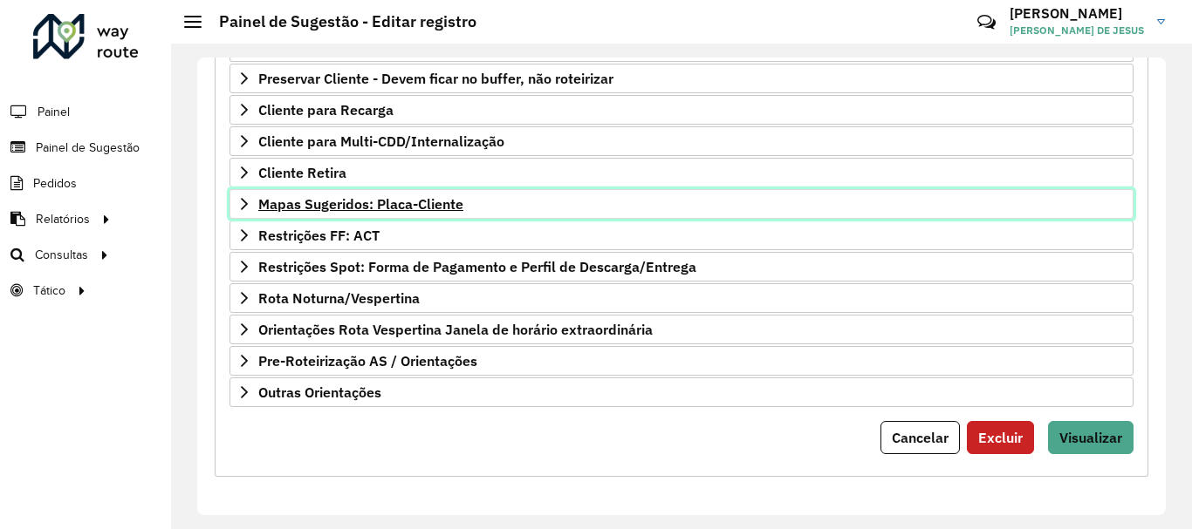
click at [330, 209] on span "Mapas Sugeridos: Placa-Cliente" at bounding box center [360, 204] width 205 height 14
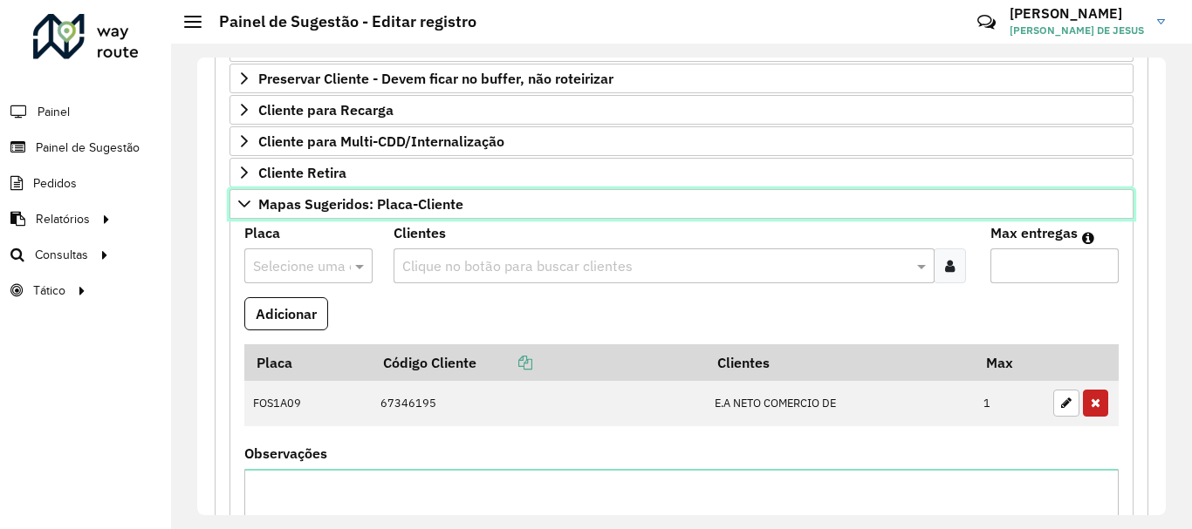
scroll to position [893, 0]
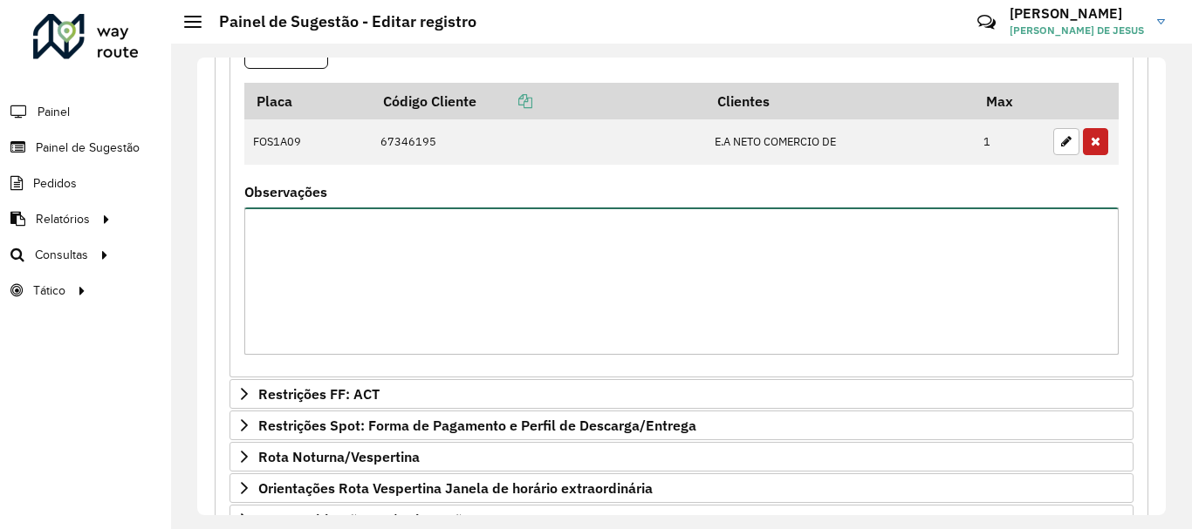
click at [403, 266] on textarea "Observações" at bounding box center [681, 281] width 874 height 147
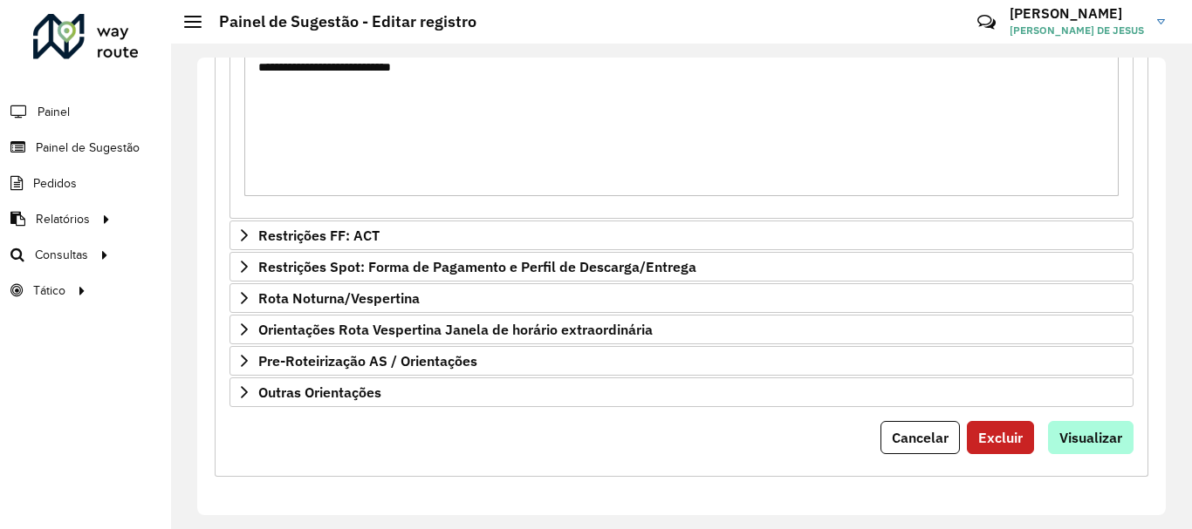
type textarea "**********"
click at [1091, 440] on span "Visualizar" at bounding box center [1090, 437] width 63 height 17
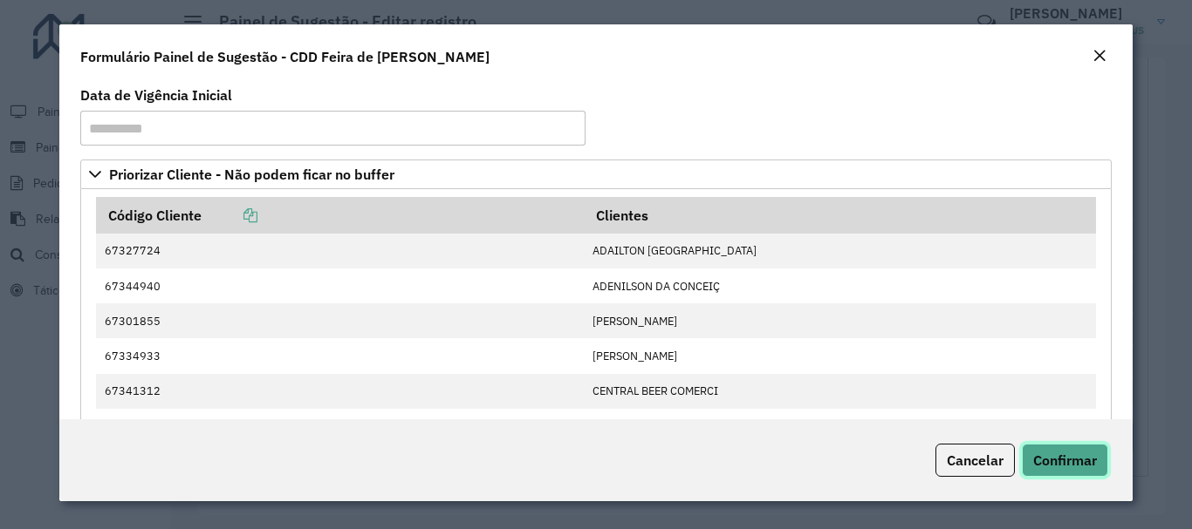
click at [1049, 454] on span "Confirmar" at bounding box center [1065, 460] width 64 height 17
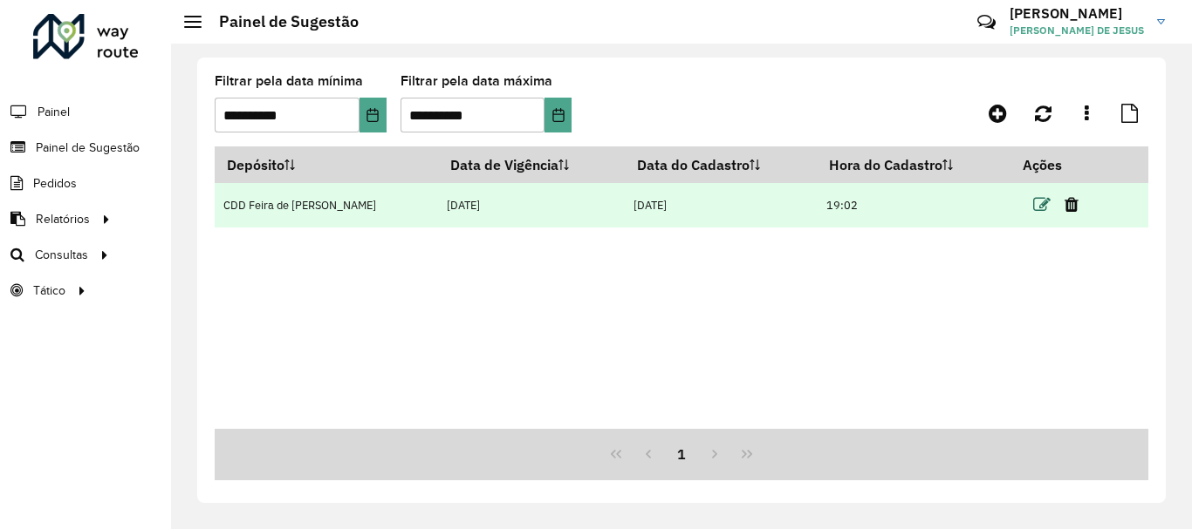
click at [1033, 201] on icon at bounding box center [1041, 204] width 17 height 17
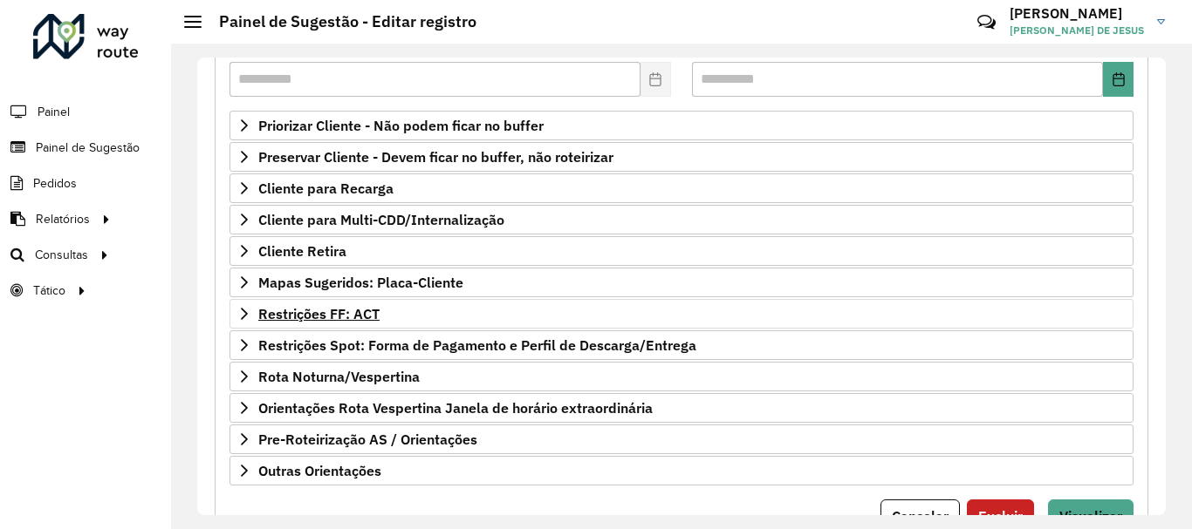
scroll to position [340, 0]
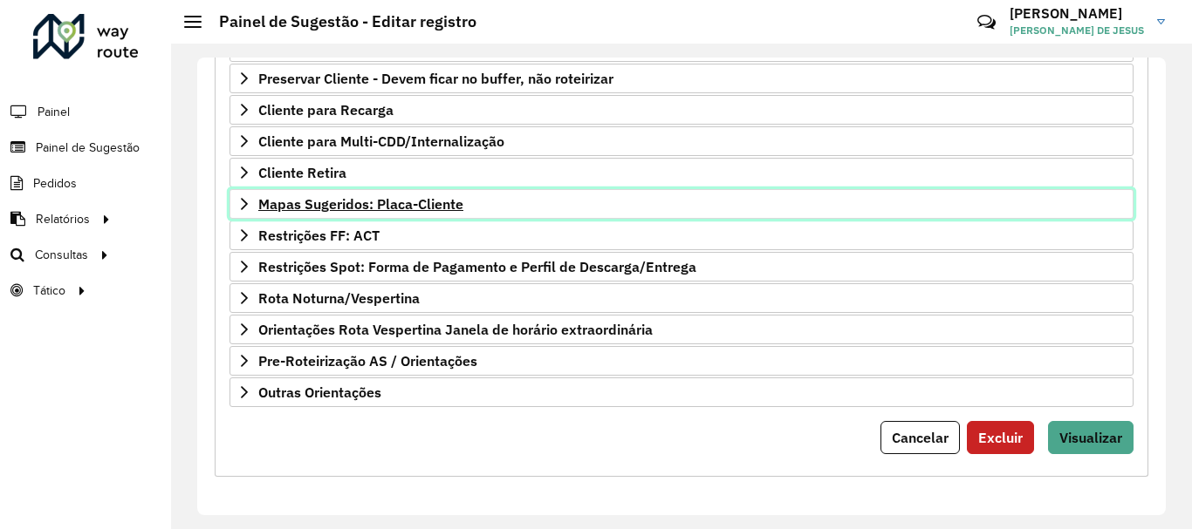
click at [243, 202] on icon at bounding box center [244, 204] width 14 height 14
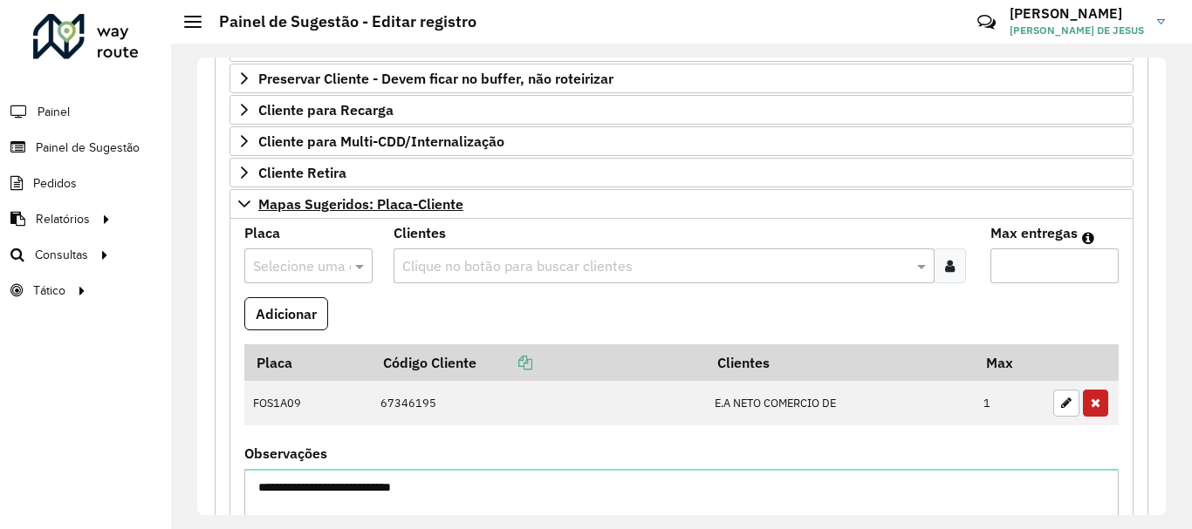
click at [318, 268] on input "text" at bounding box center [291, 266] width 76 height 21
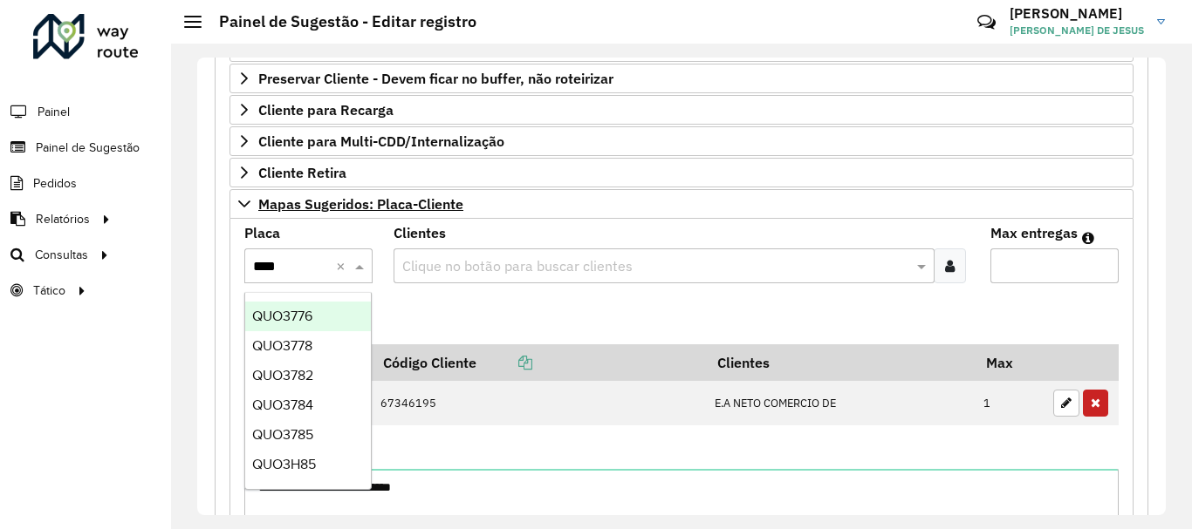
type input "*****"
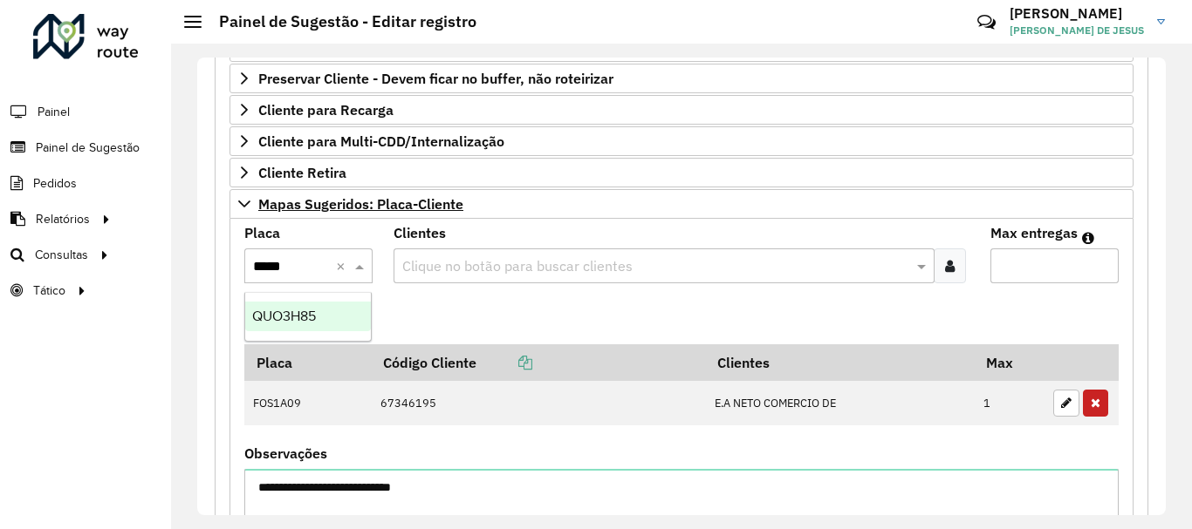
click at [322, 322] on div "QUO3H85" at bounding box center [308, 317] width 126 height 30
click at [548, 256] on input "text" at bounding box center [655, 266] width 515 height 21
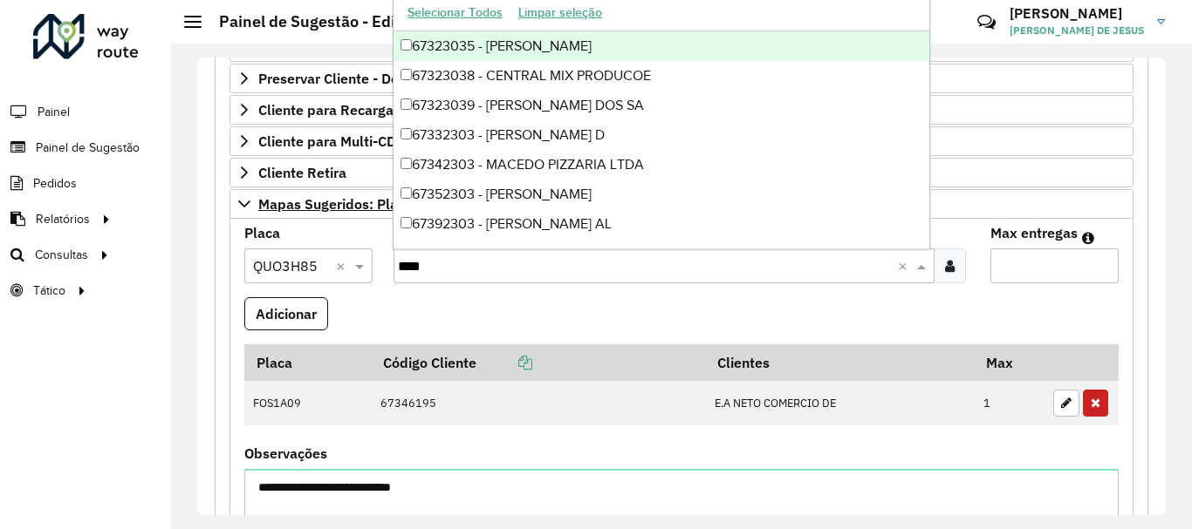
type input "*****"
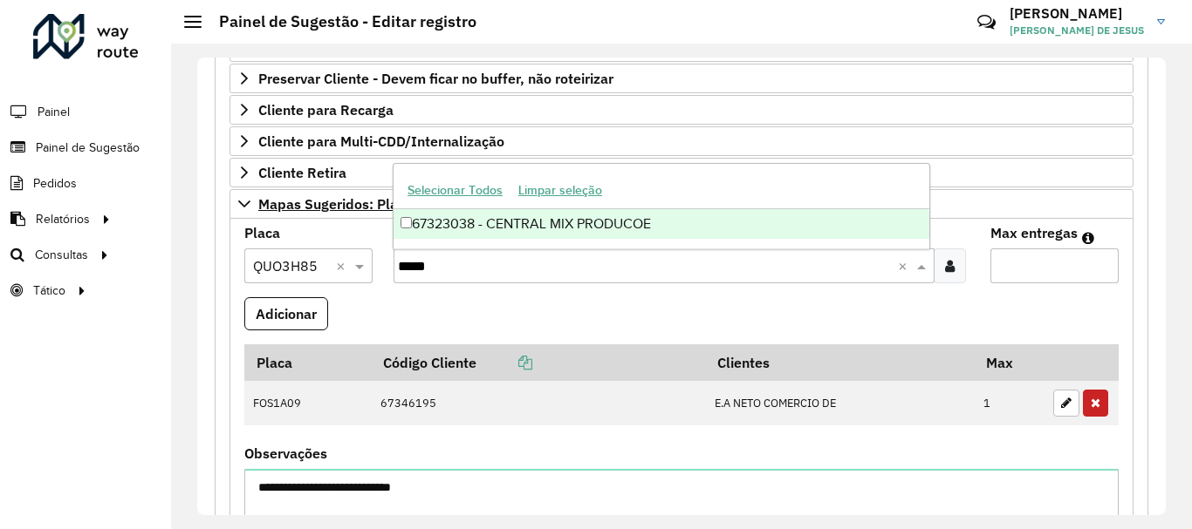
click at [407, 231] on div "67323038 - CENTRAL MIX PRODUCOE" at bounding box center [661, 224] width 536 height 30
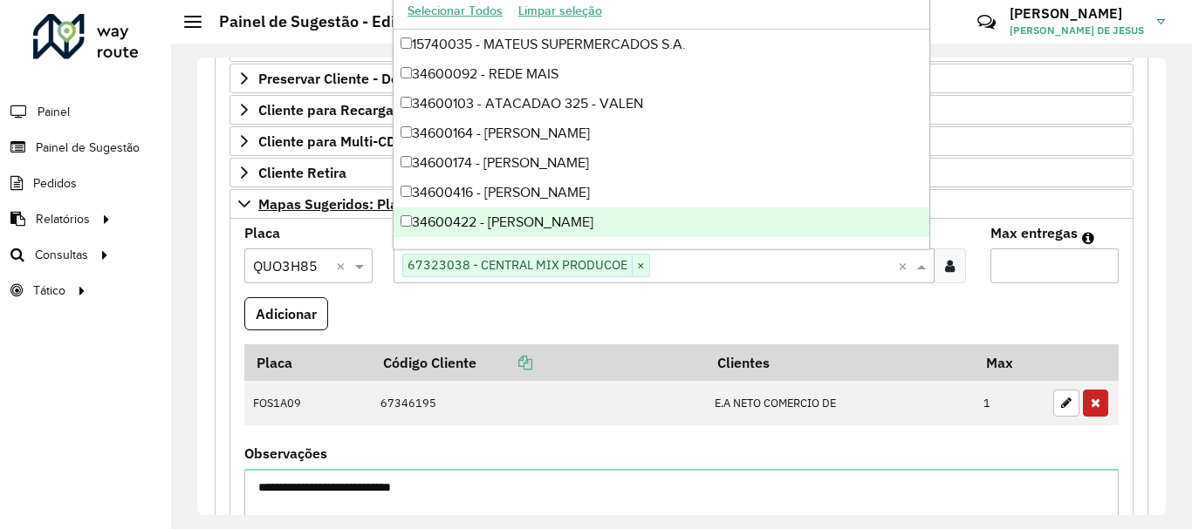
click at [1062, 263] on input "Max entregas" at bounding box center [1054, 266] width 128 height 35
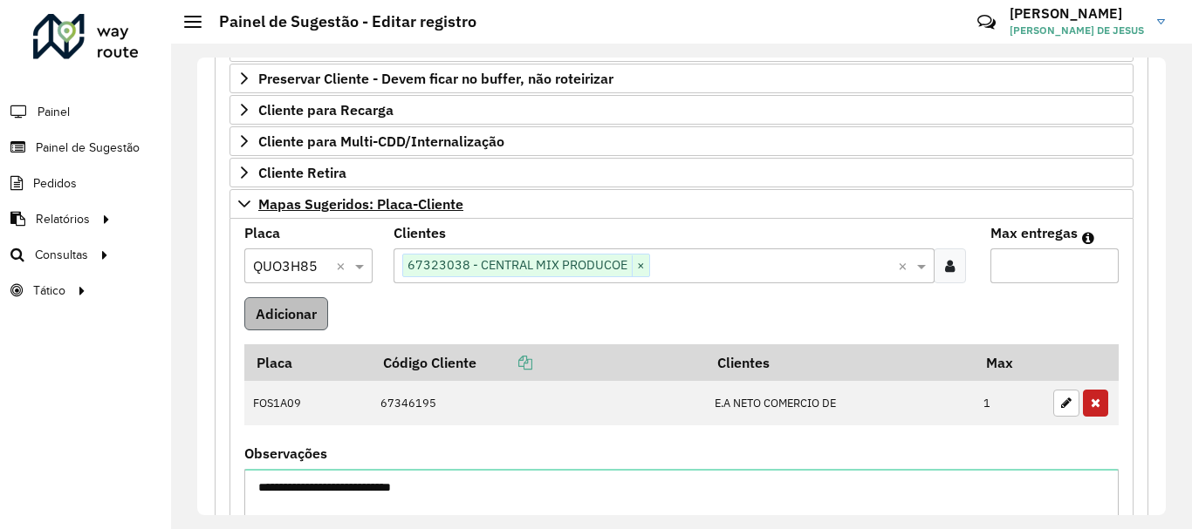
type input "*"
click at [290, 305] on button "Adicionar" at bounding box center [286, 313] width 84 height 33
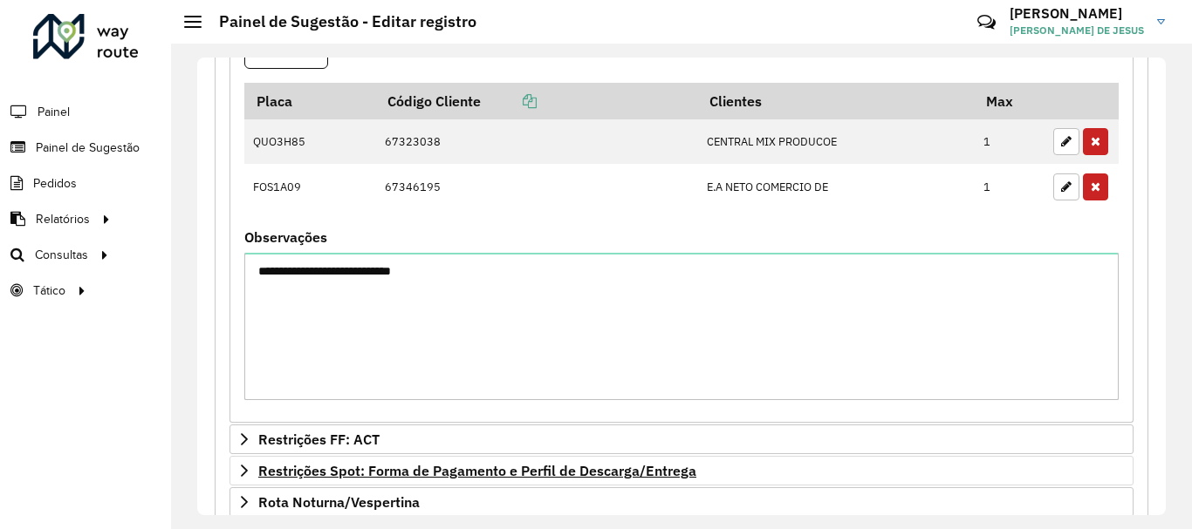
scroll to position [806, 0]
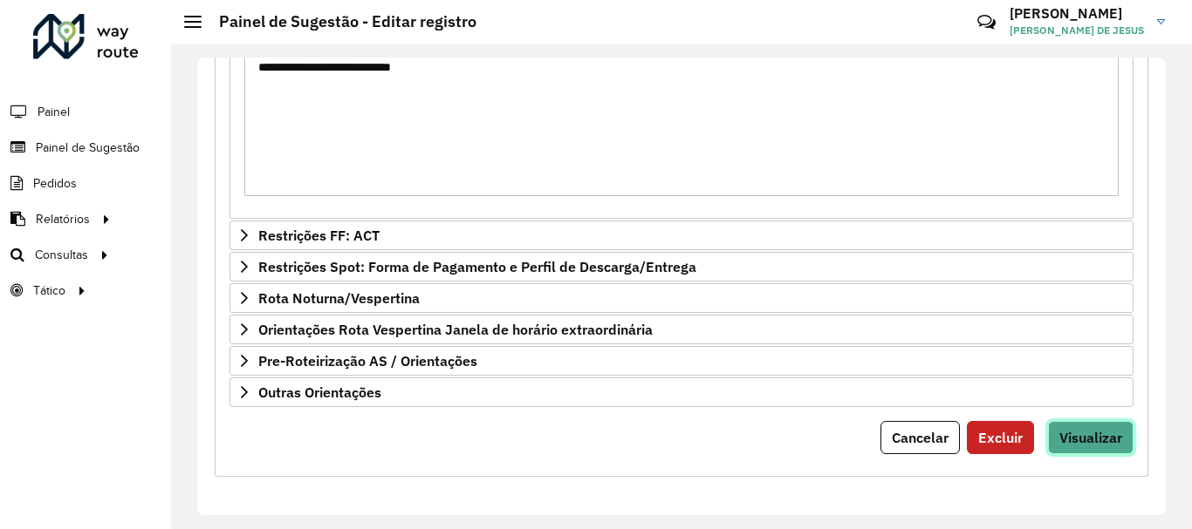
click at [1076, 450] on button "Visualizar" at bounding box center [1090, 437] width 85 height 33
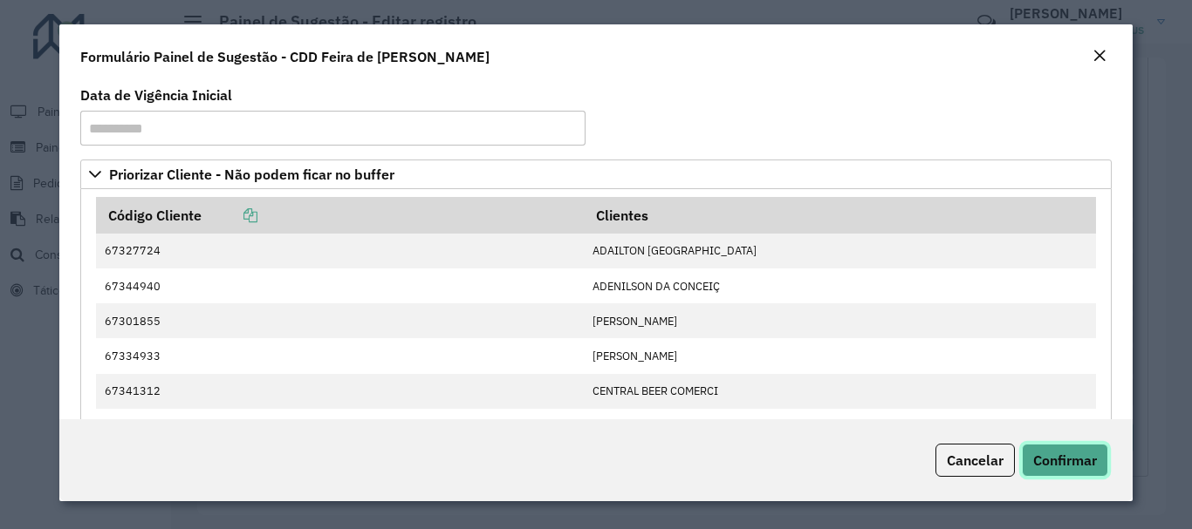
click at [1075, 458] on span "Confirmar" at bounding box center [1065, 460] width 64 height 17
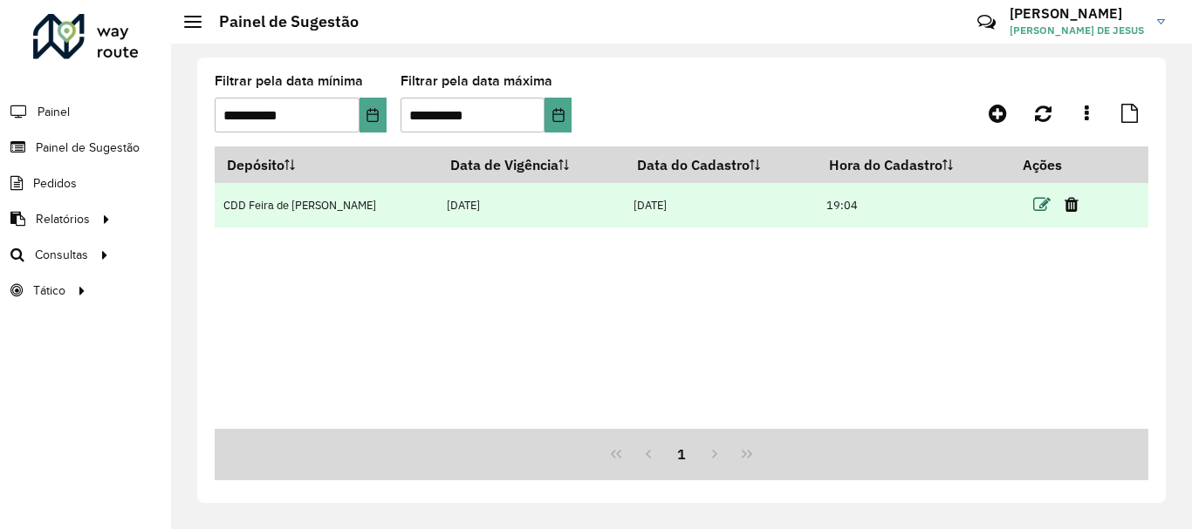
click at [1033, 201] on icon at bounding box center [1041, 204] width 17 height 17
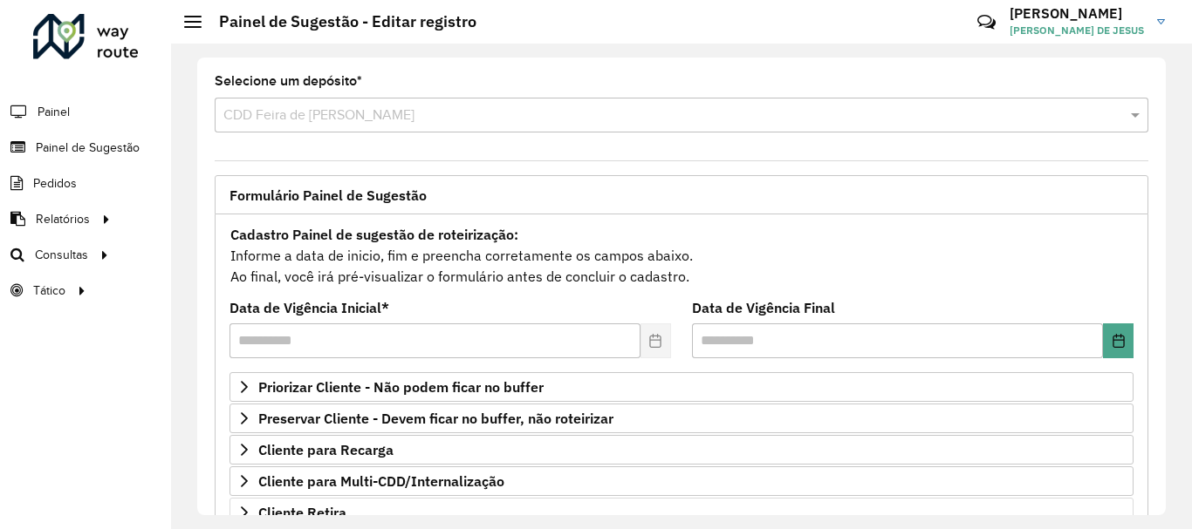
scroll to position [340, 0]
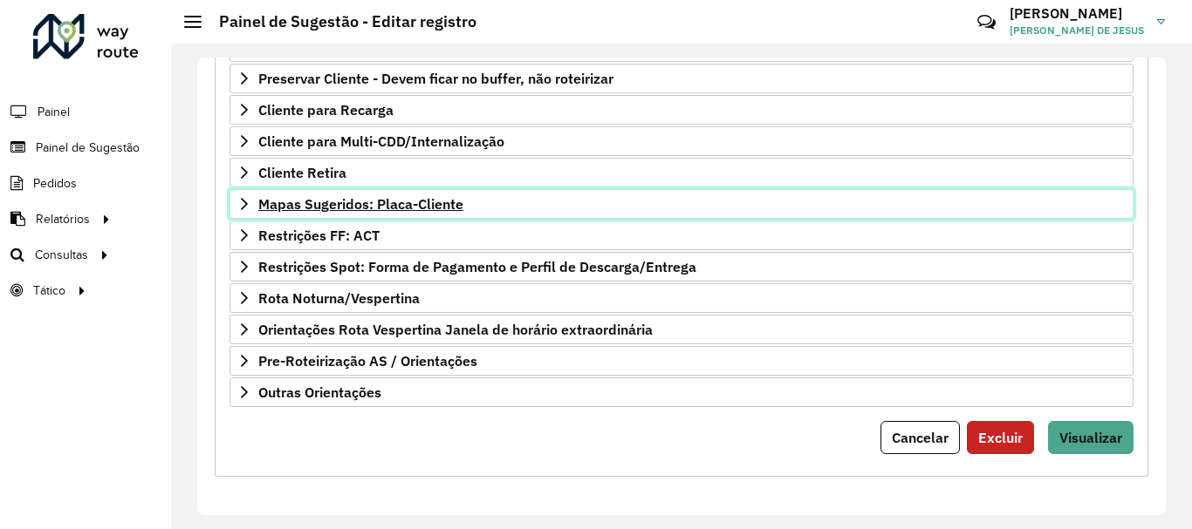
click at [249, 206] on icon at bounding box center [244, 204] width 14 height 14
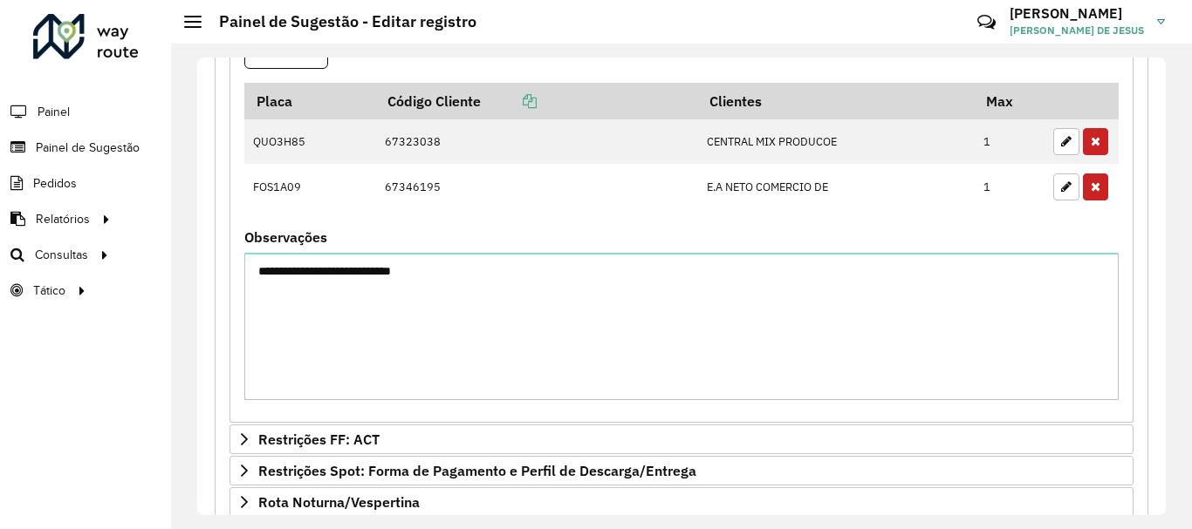
scroll to position [515, 0]
